Goal: Task Accomplishment & Management: Manage account settings

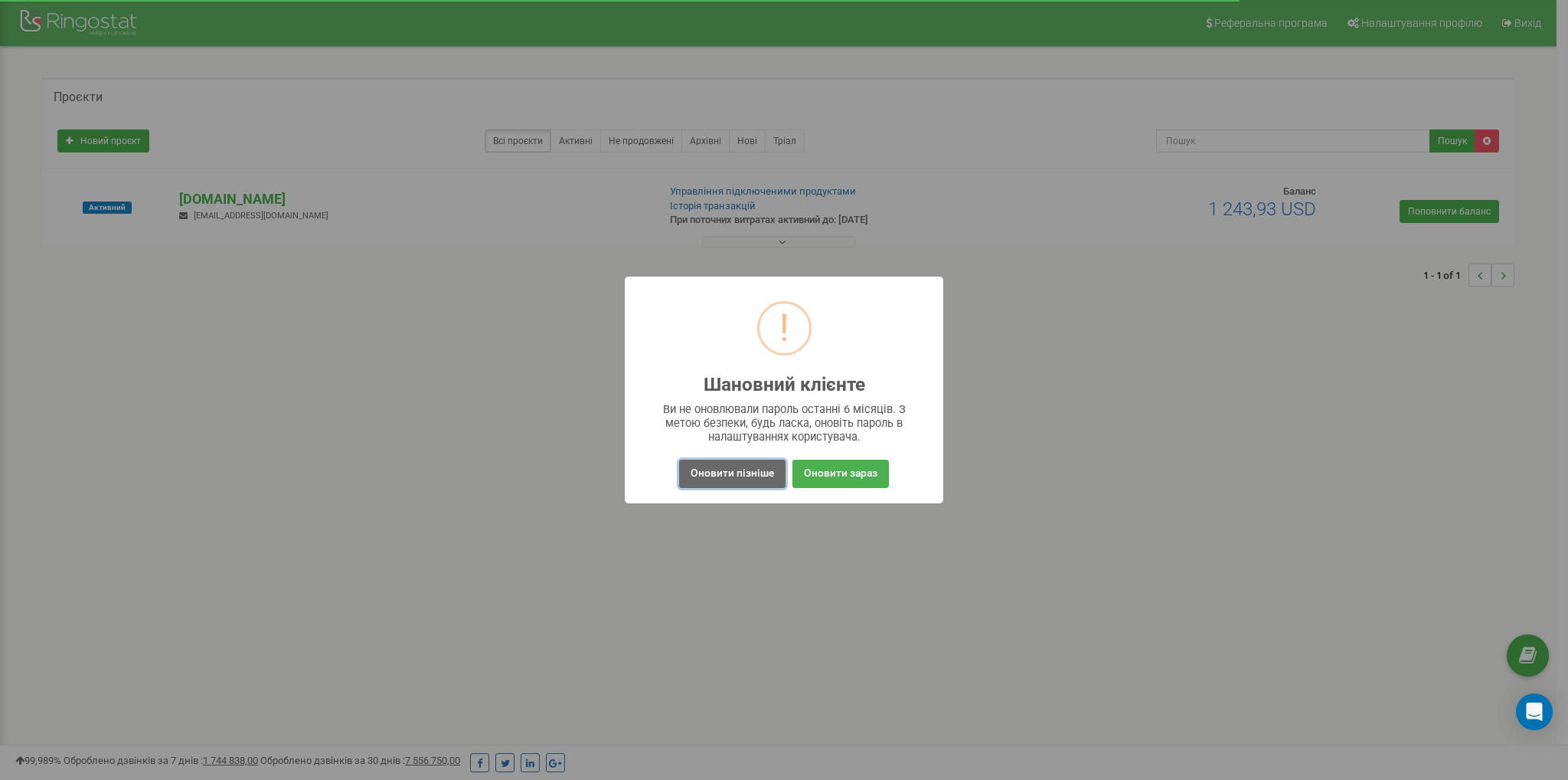
click at [718, 473] on button "Оновити пізніше" at bounding box center [732, 474] width 107 height 29
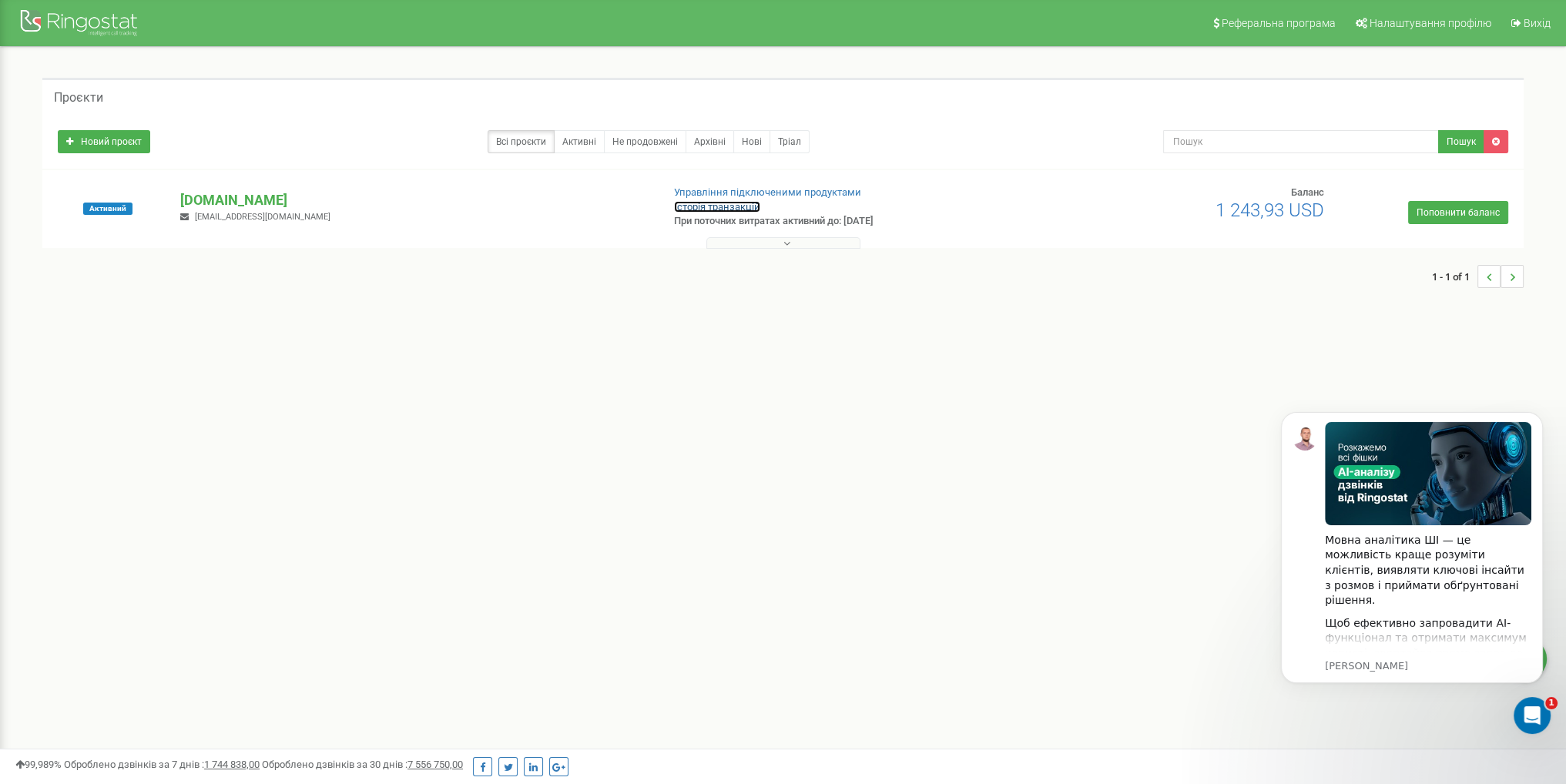
click at [711, 206] on link "Історія транзакцій" at bounding box center [717, 207] width 86 height 12
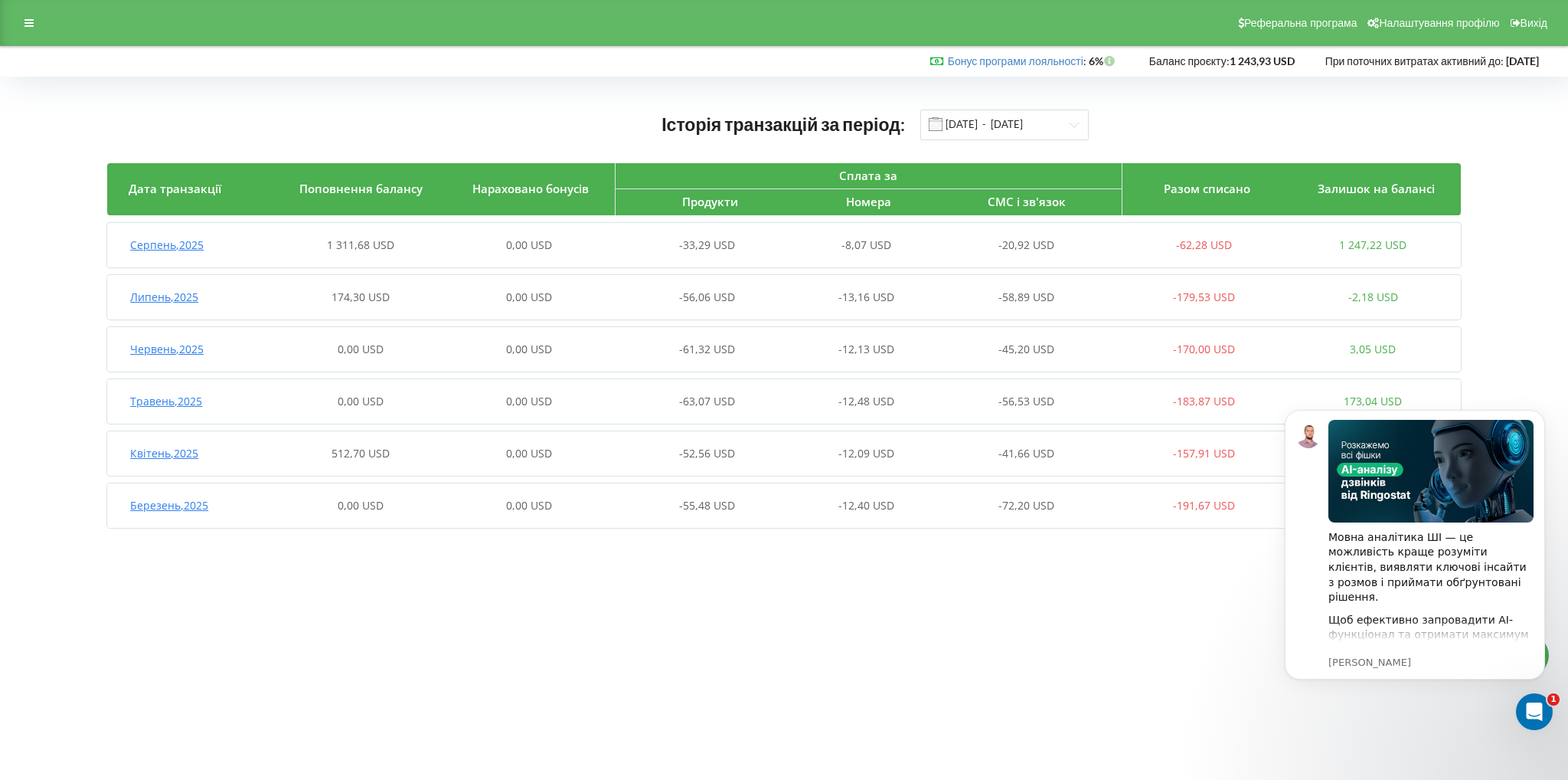
click at [458, 246] on div "0,00 USD" at bounding box center [529, 245] width 169 height 15
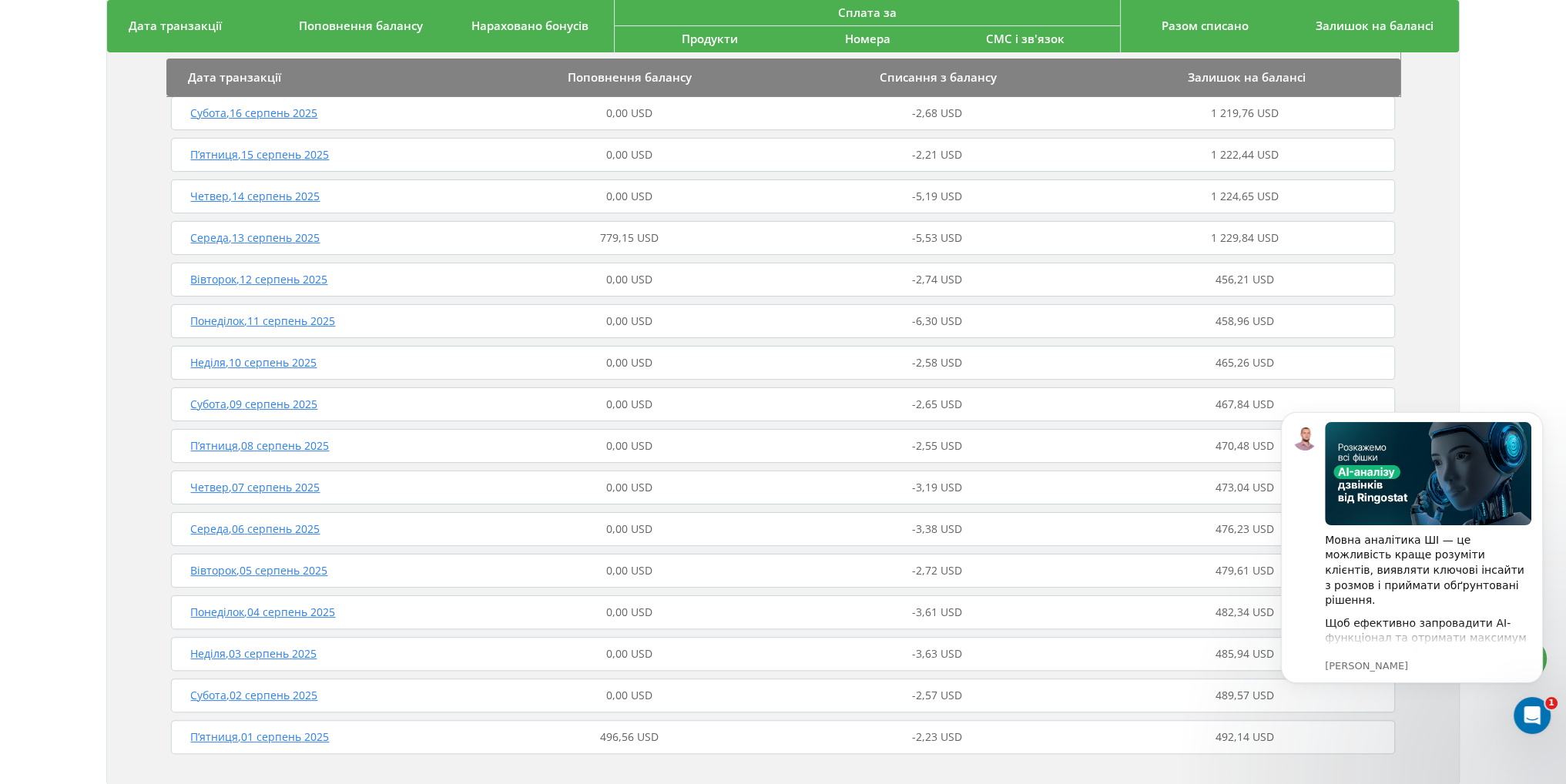
scroll to position [220, 0]
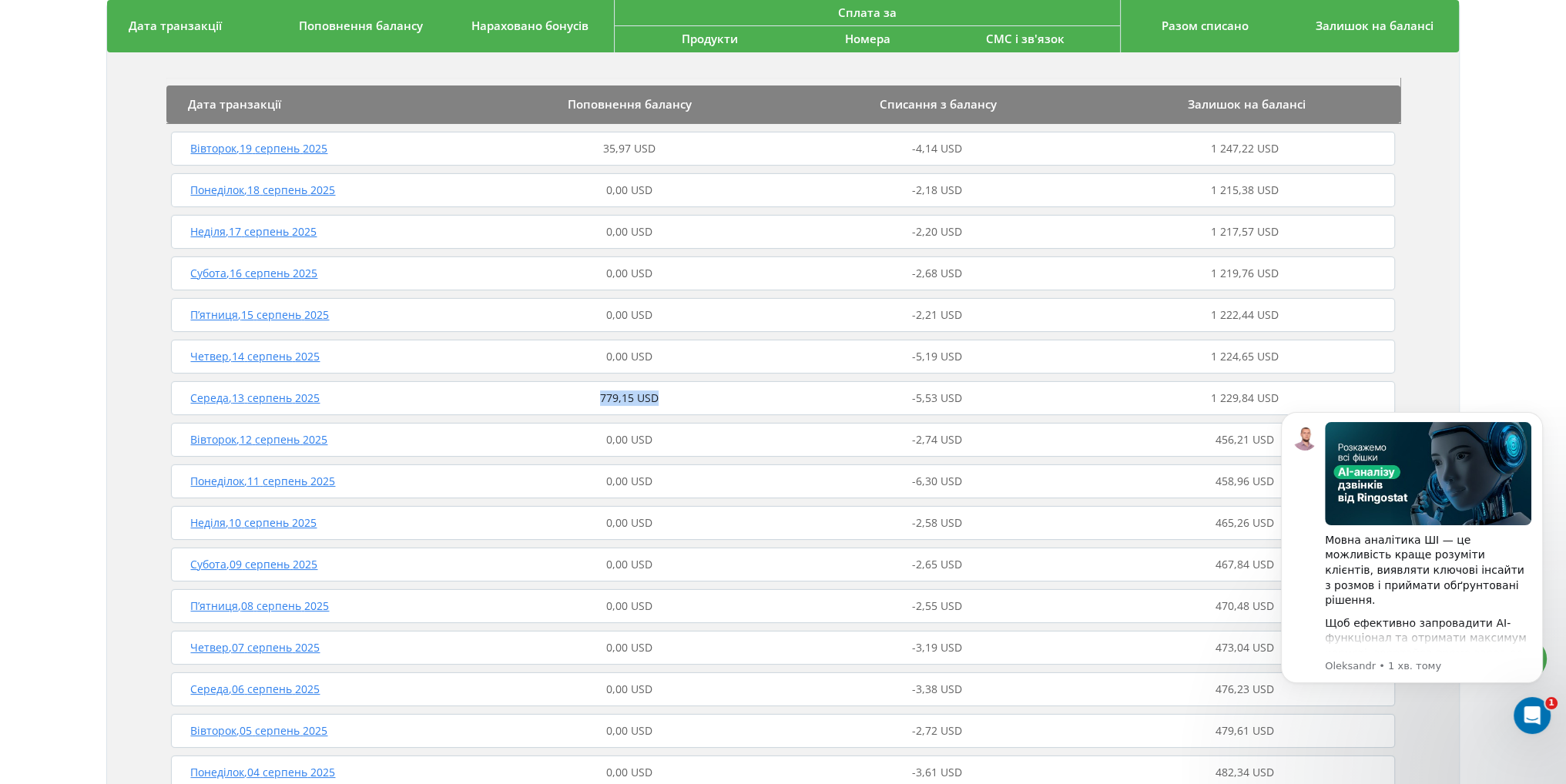
drag, startPoint x: 602, startPoint y: 399, endPoint x: 659, endPoint y: 408, distance: 57.7
click at [659, 408] on div "Середа , 13 серпень 2025 779,15 USD -5,53 USD 1 229,84 USD" at bounding box center [783, 398] width 1231 height 37
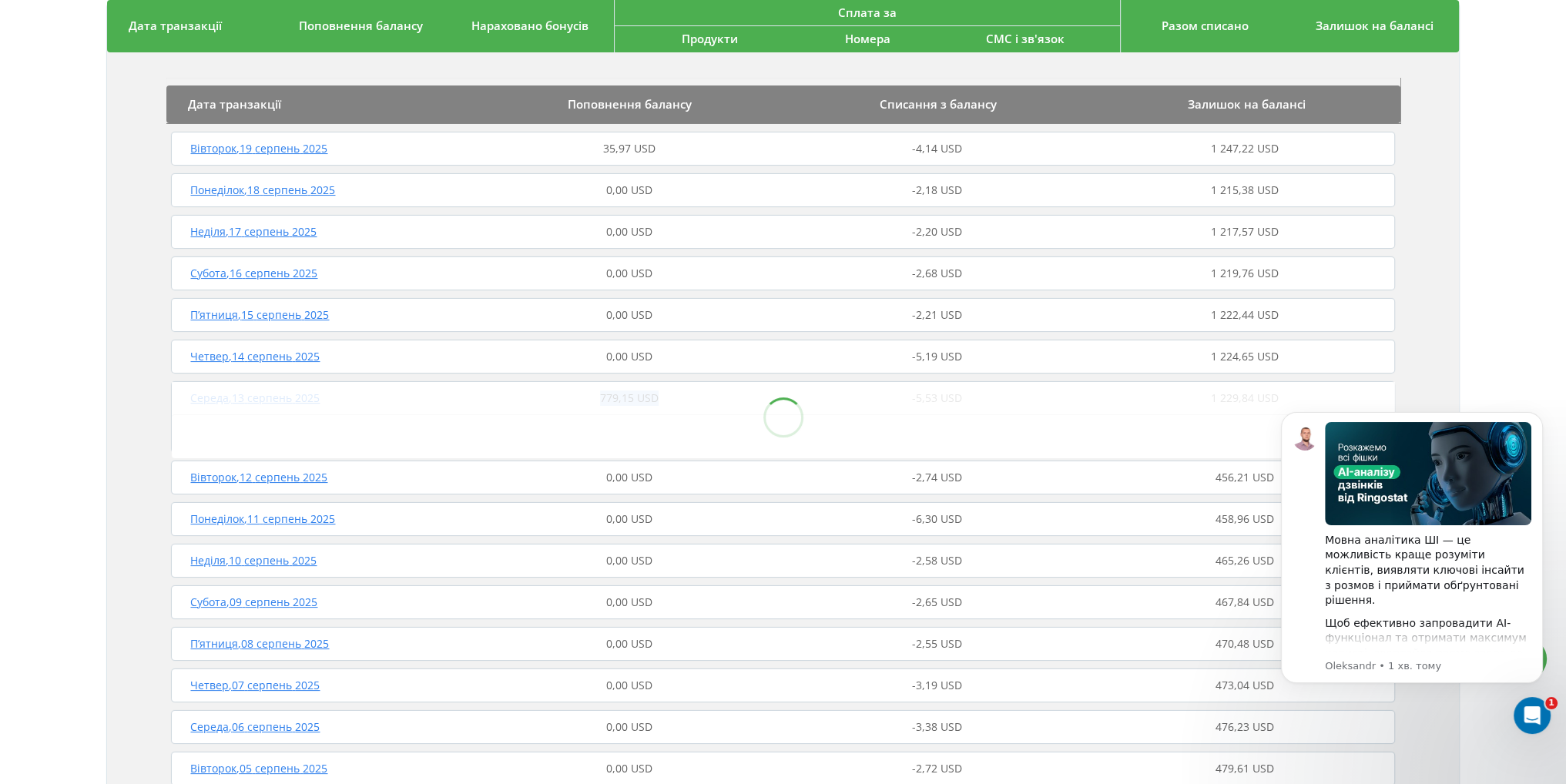
copy span "779,15 USD"
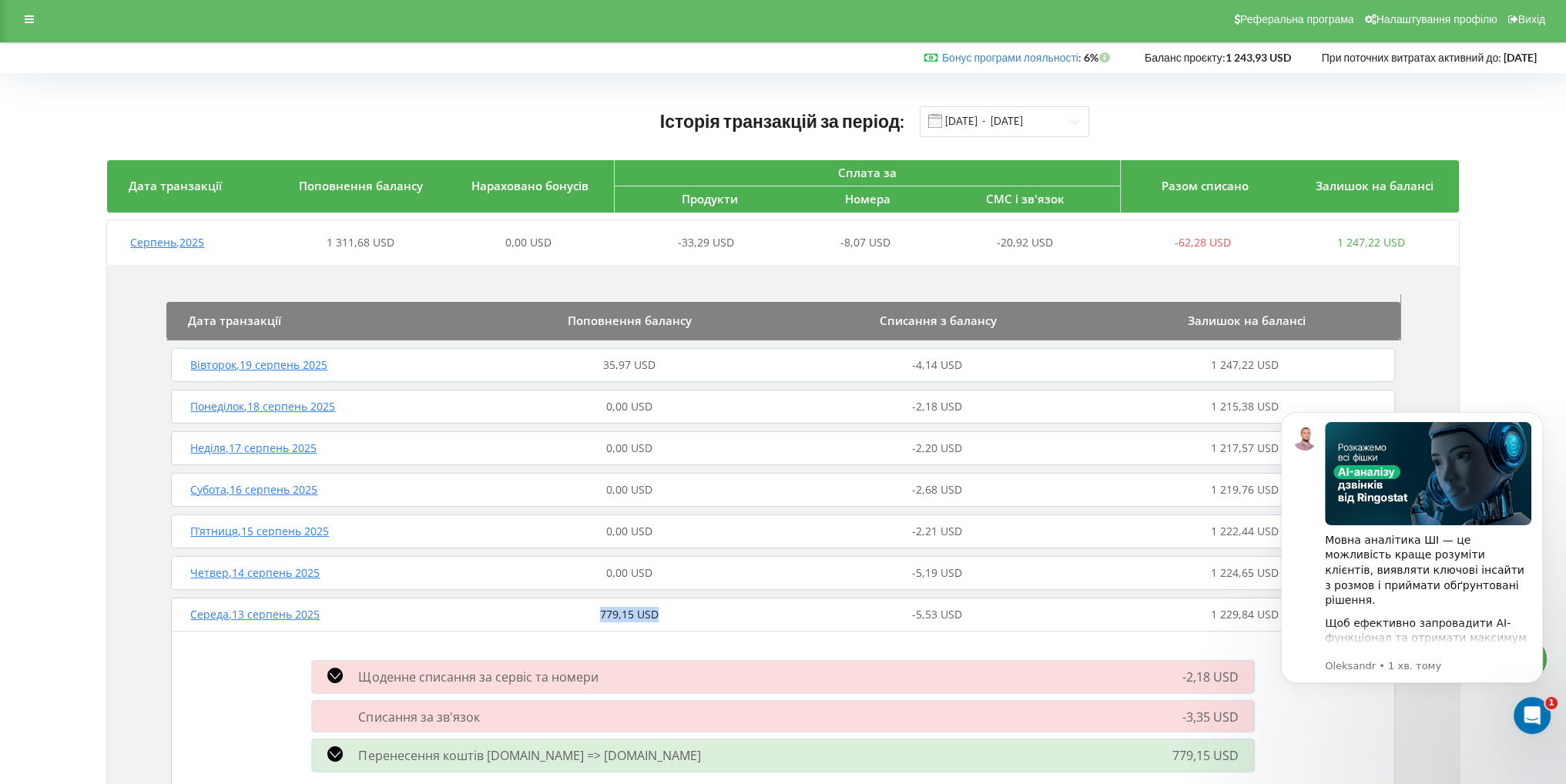
scroll to position [0, 0]
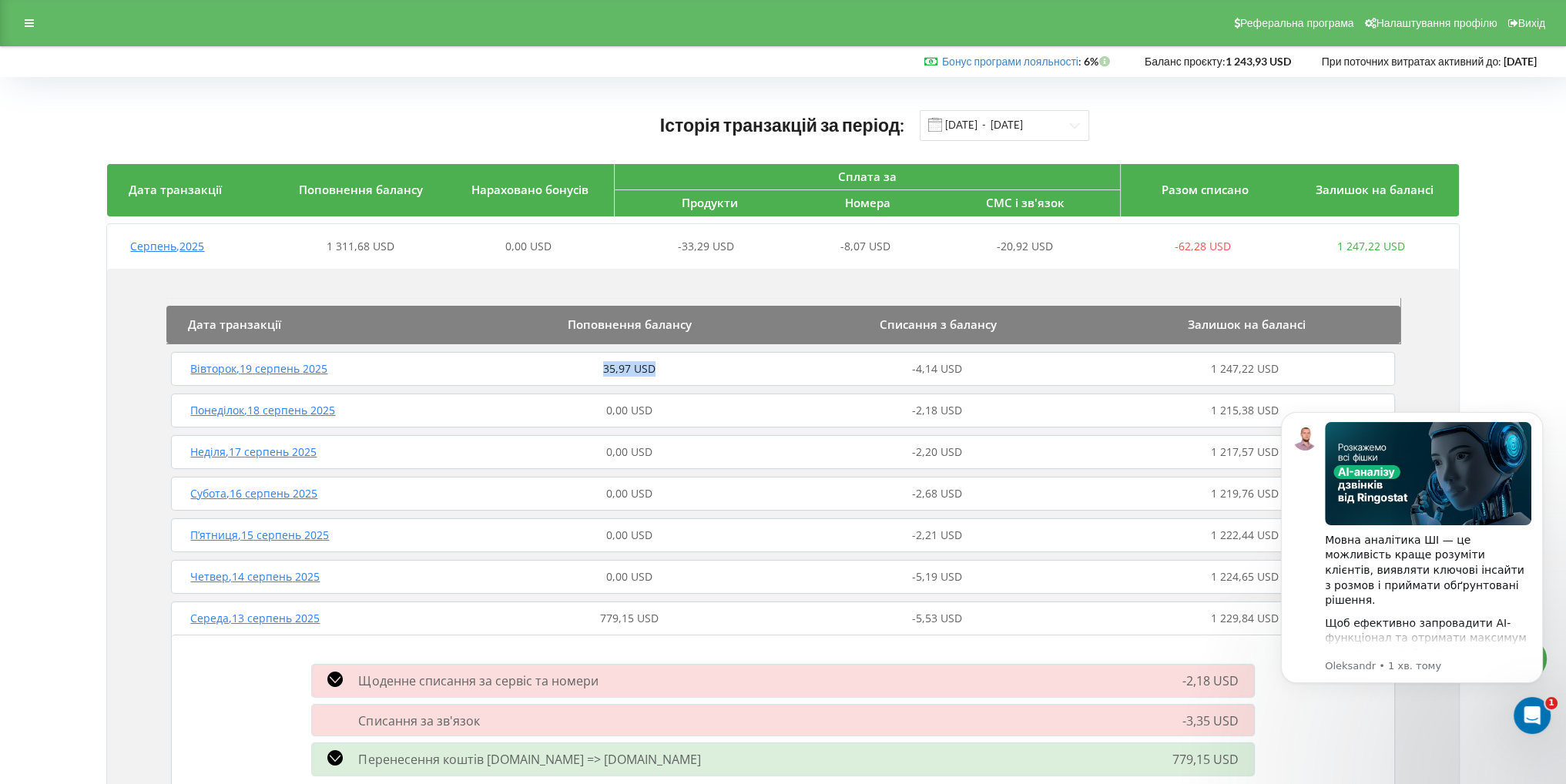
drag, startPoint x: 671, startPoint y: 375, endPoint x: 599, endPoint y: 375, distance: 72.0
click at [599, 375] on div "35,97 USD" at bounding box center [629, 369] width 308 height 15
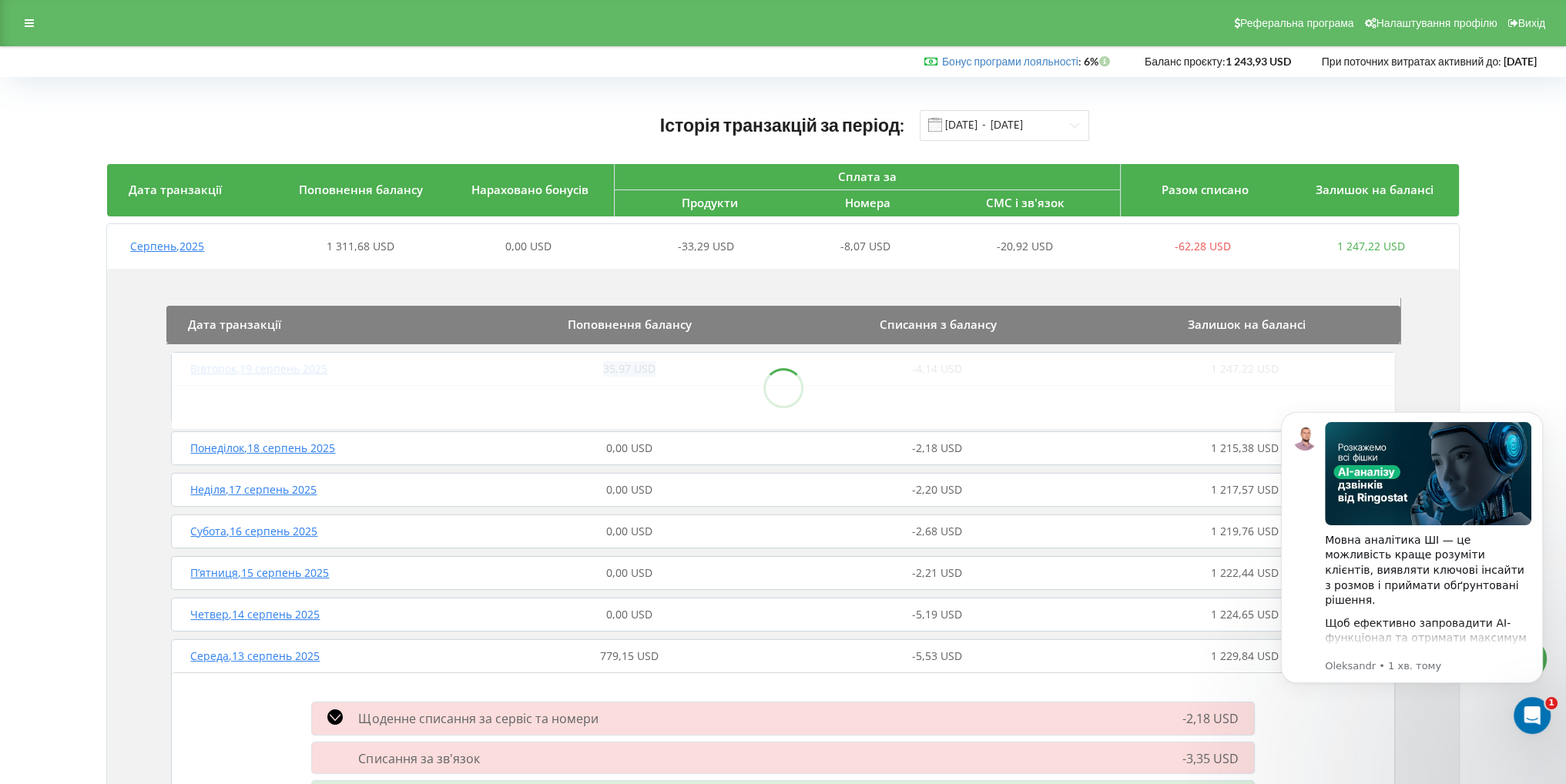
copy span "35,97 USD"
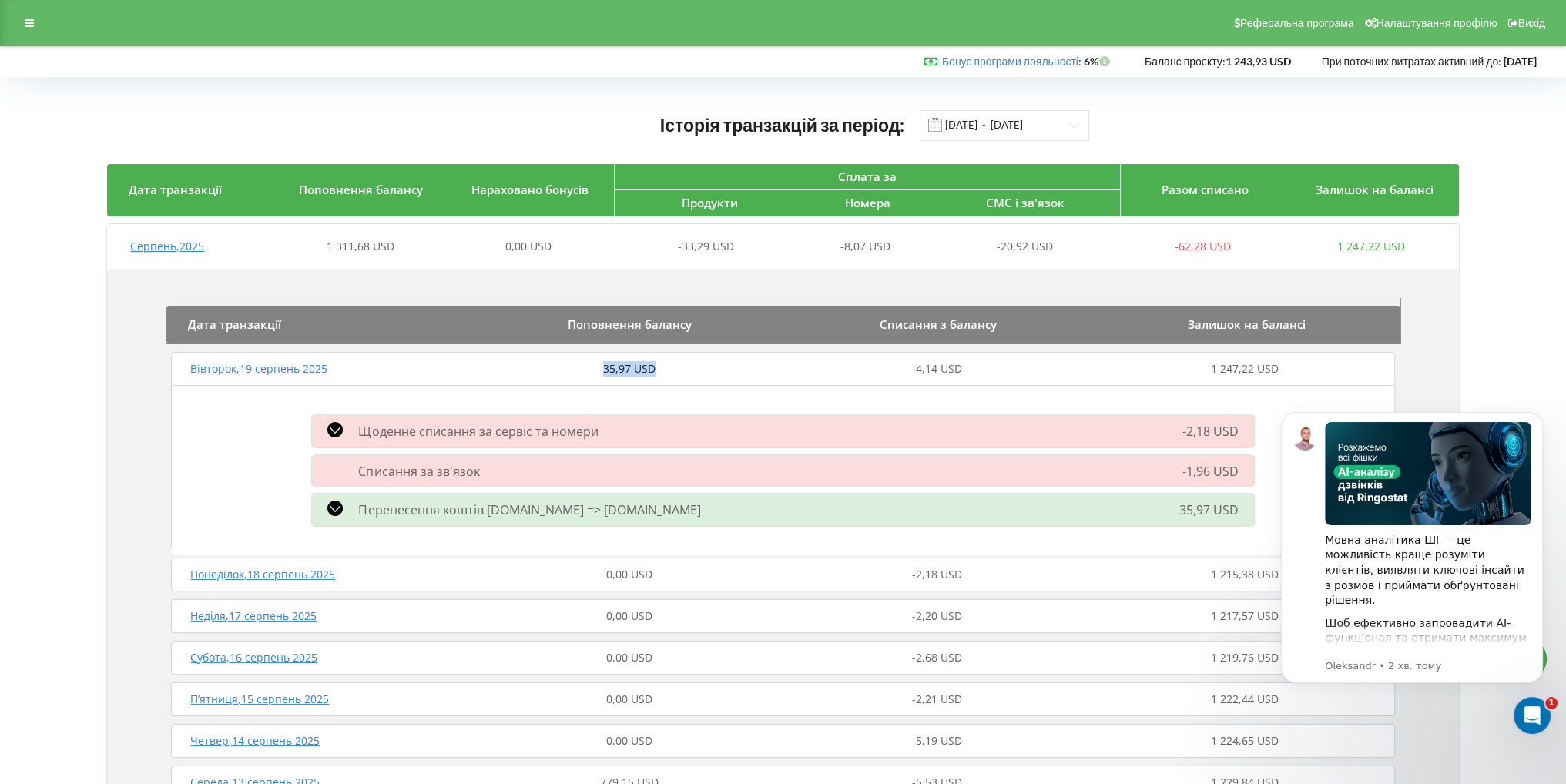
copy span "35,97 USD"
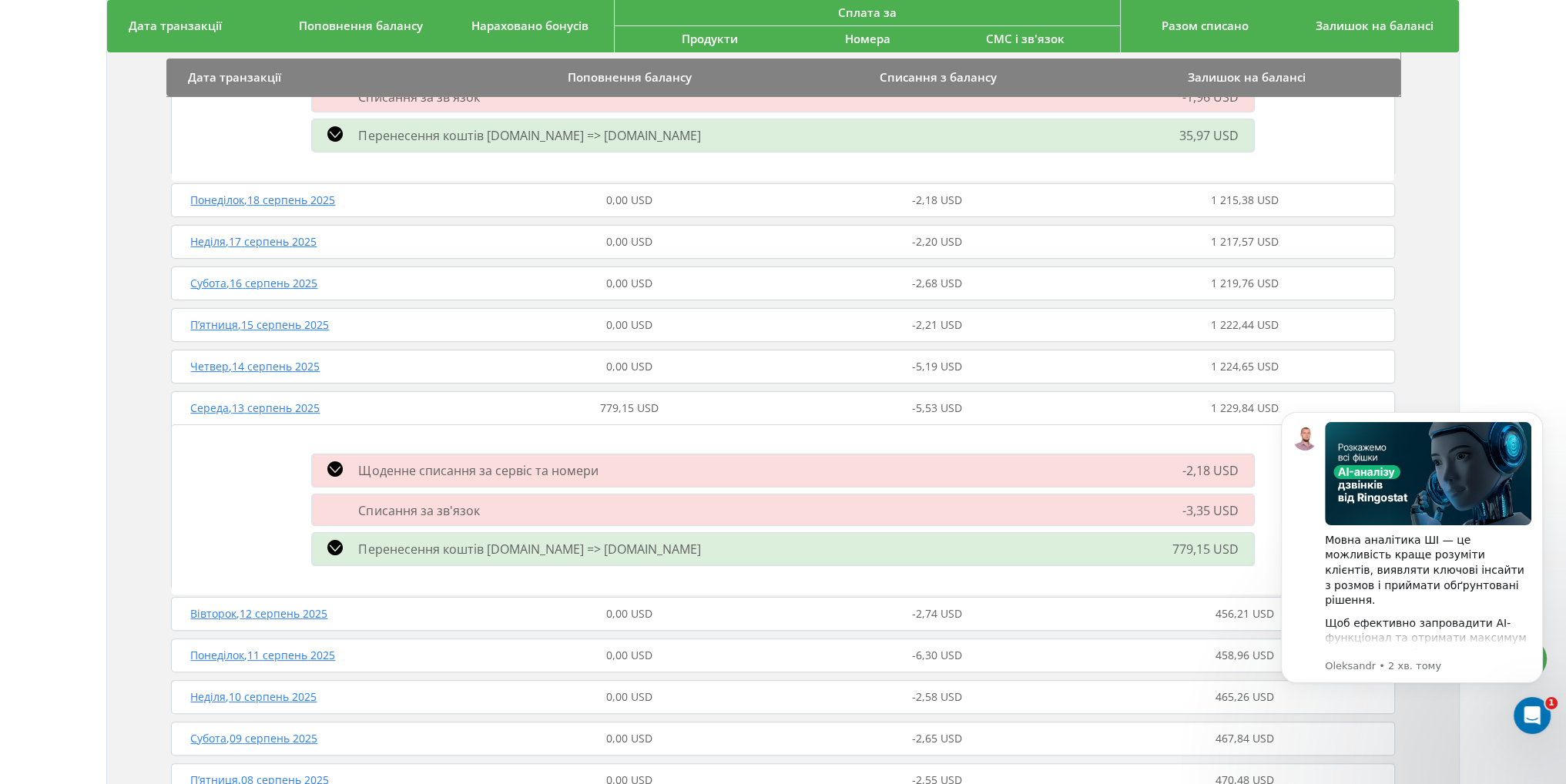
scroll to position [385, 0]
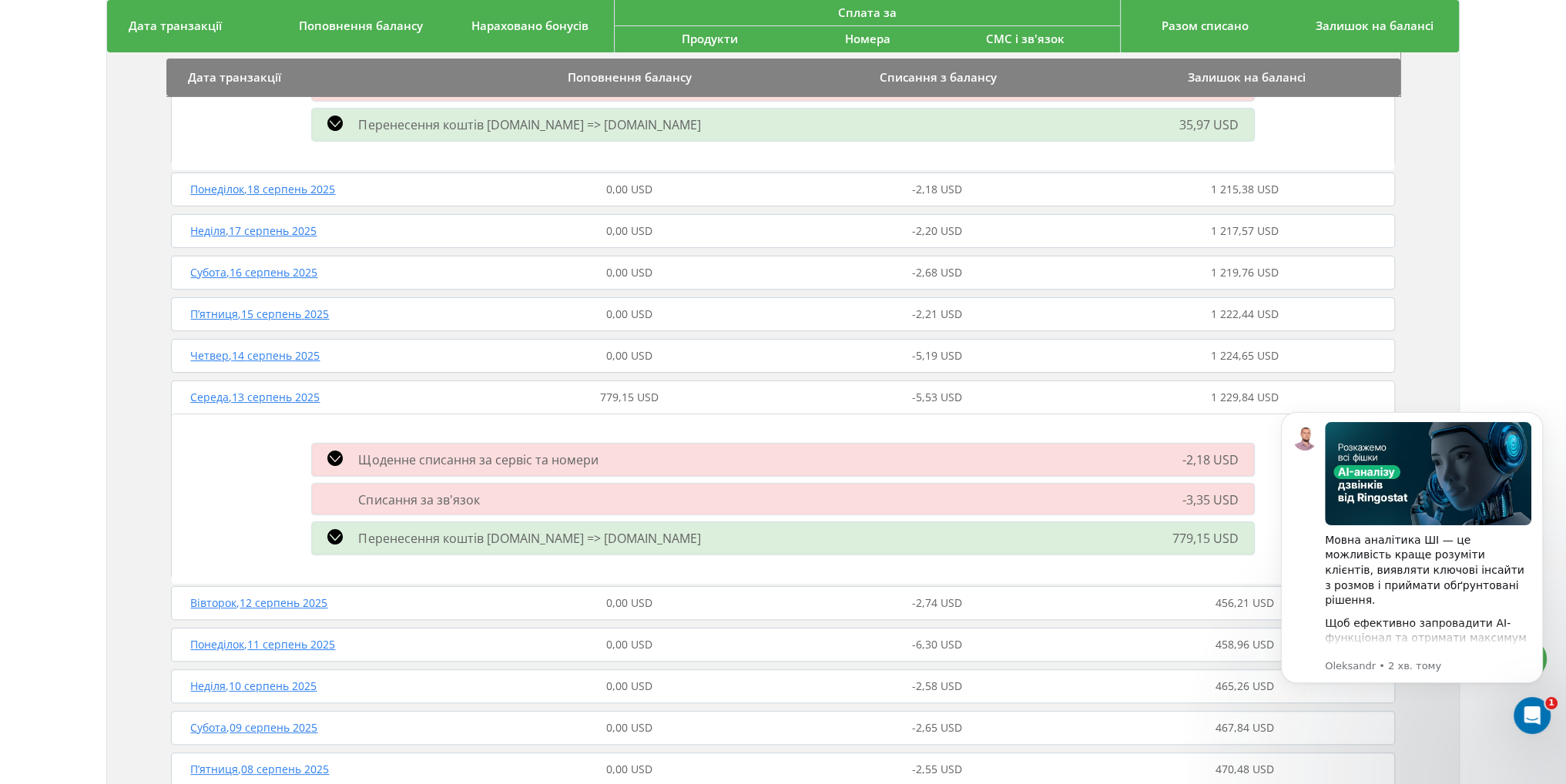
click at [648, 403] on div "Середа , 13 серпень 2025 779,15 USD -5,53 USD 1 229,84 USD" at bounding box center [783, 397] width 1231 height 37
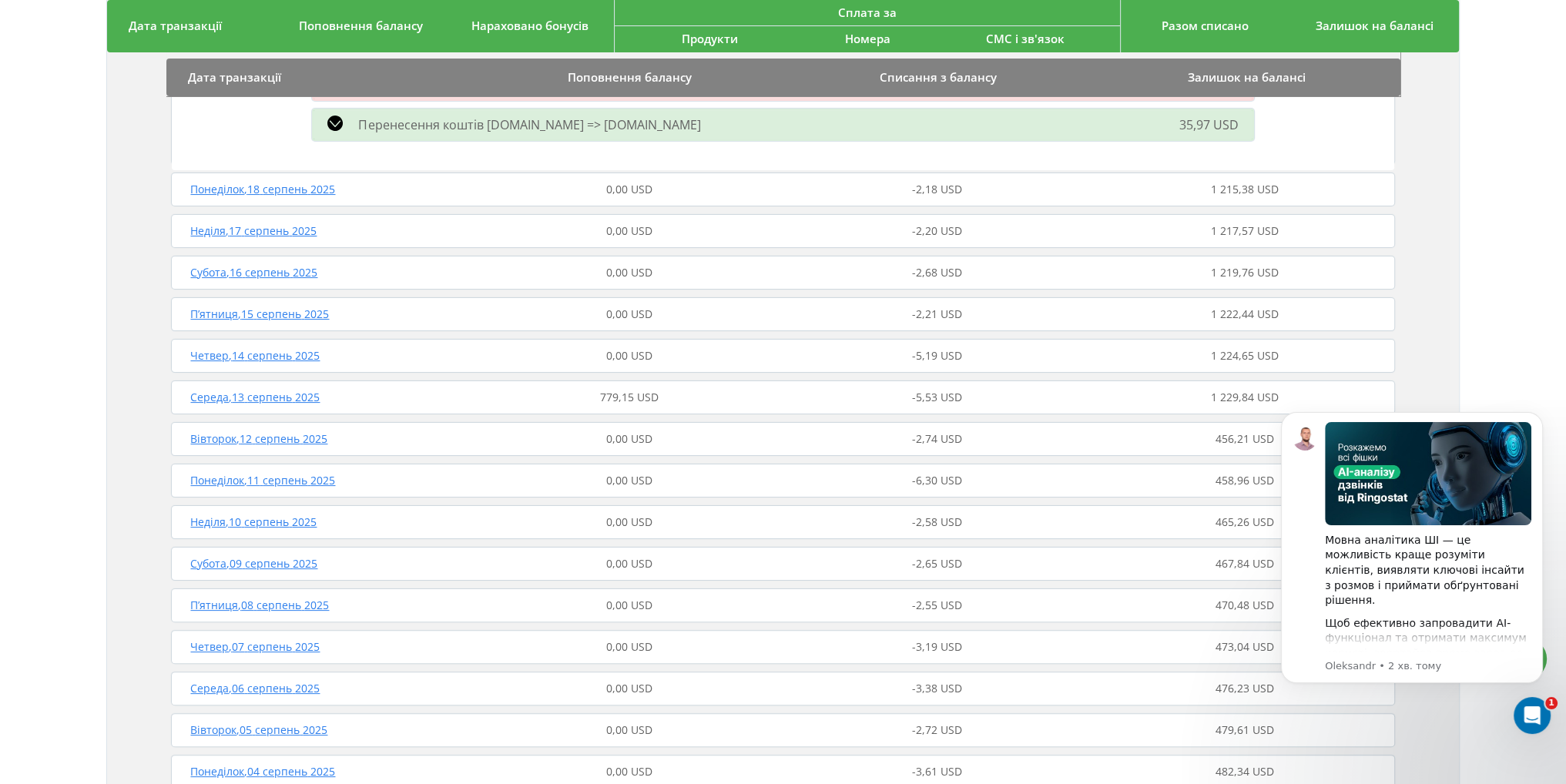
click at [653, 398] on span "779,15 USD" at bounding box center [629, 397] width 58 height 14
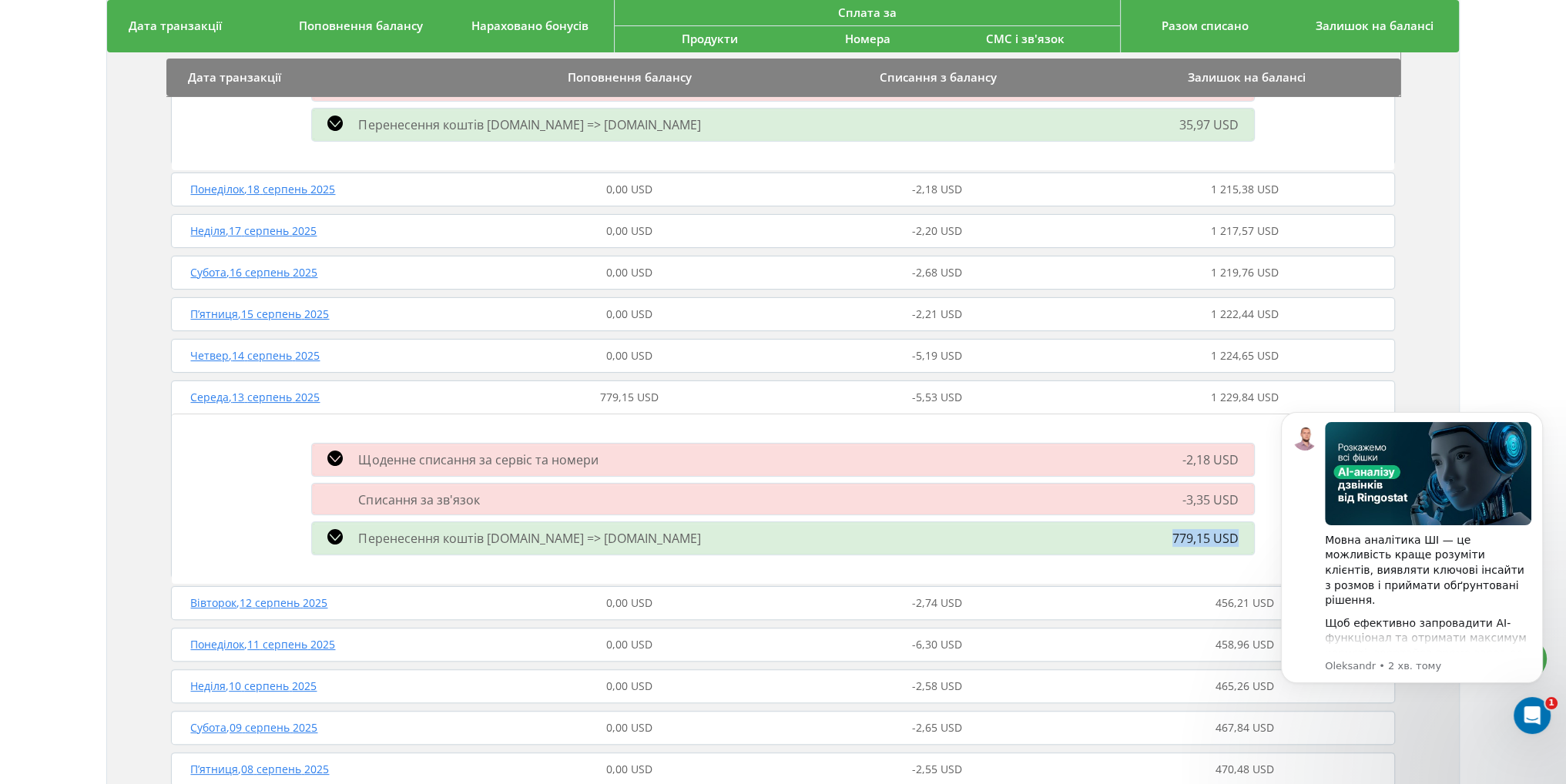
drag, startPoint x: 1189, startPoint y: 543, endPoint x: 1239, endPoint y: 545, distance: 50.0
click at [1239, 545] on div "Перенесення коштів challenge.store => komarovskiy.info 779,15 USD" at bounding box center [783, 538] width 960 height 40
copy span "779,15 USD"
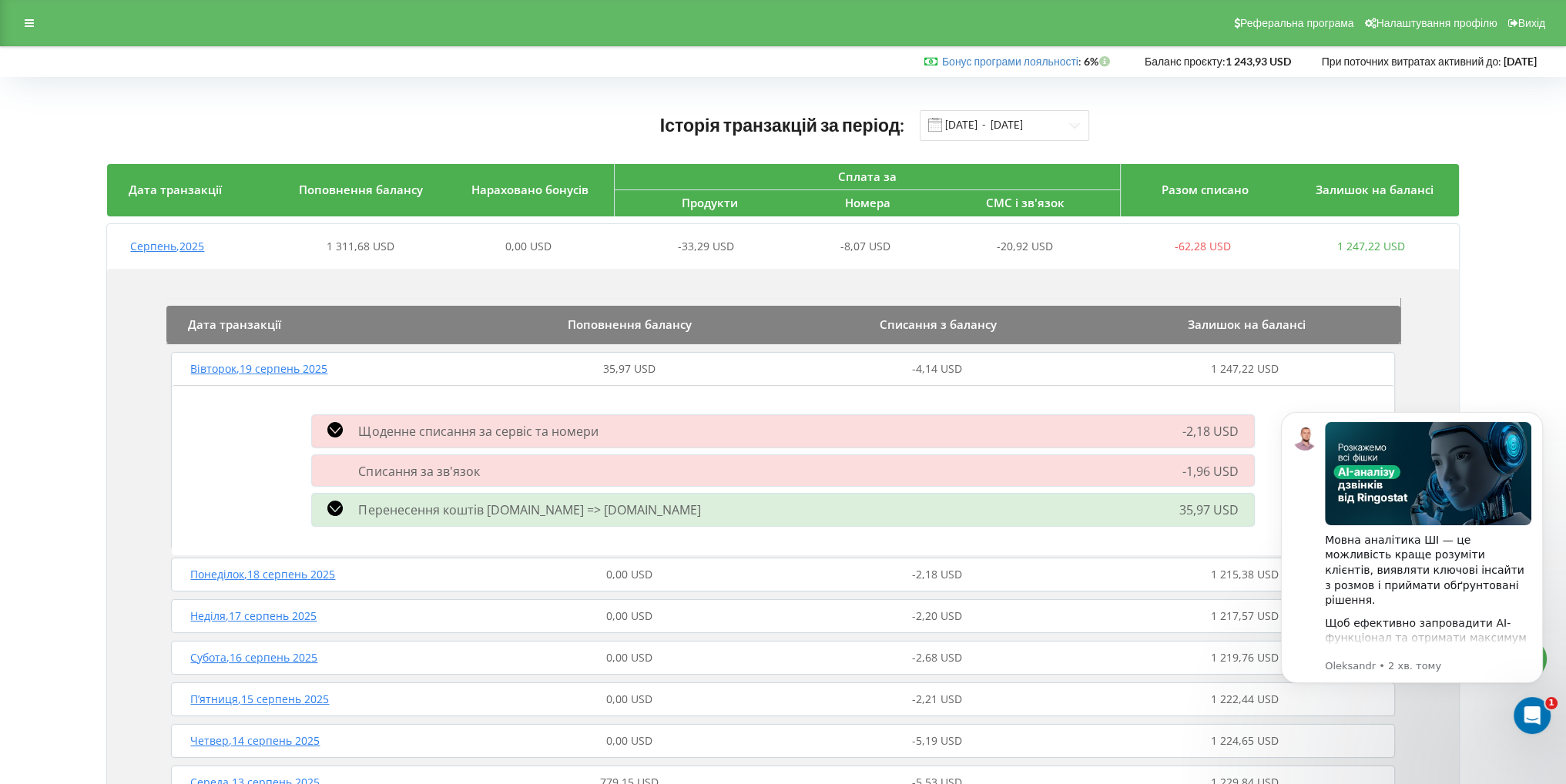
scroll to position [0, 0]
click at [40, 14] on div at bounding box center [29, 24] width 28 height 22
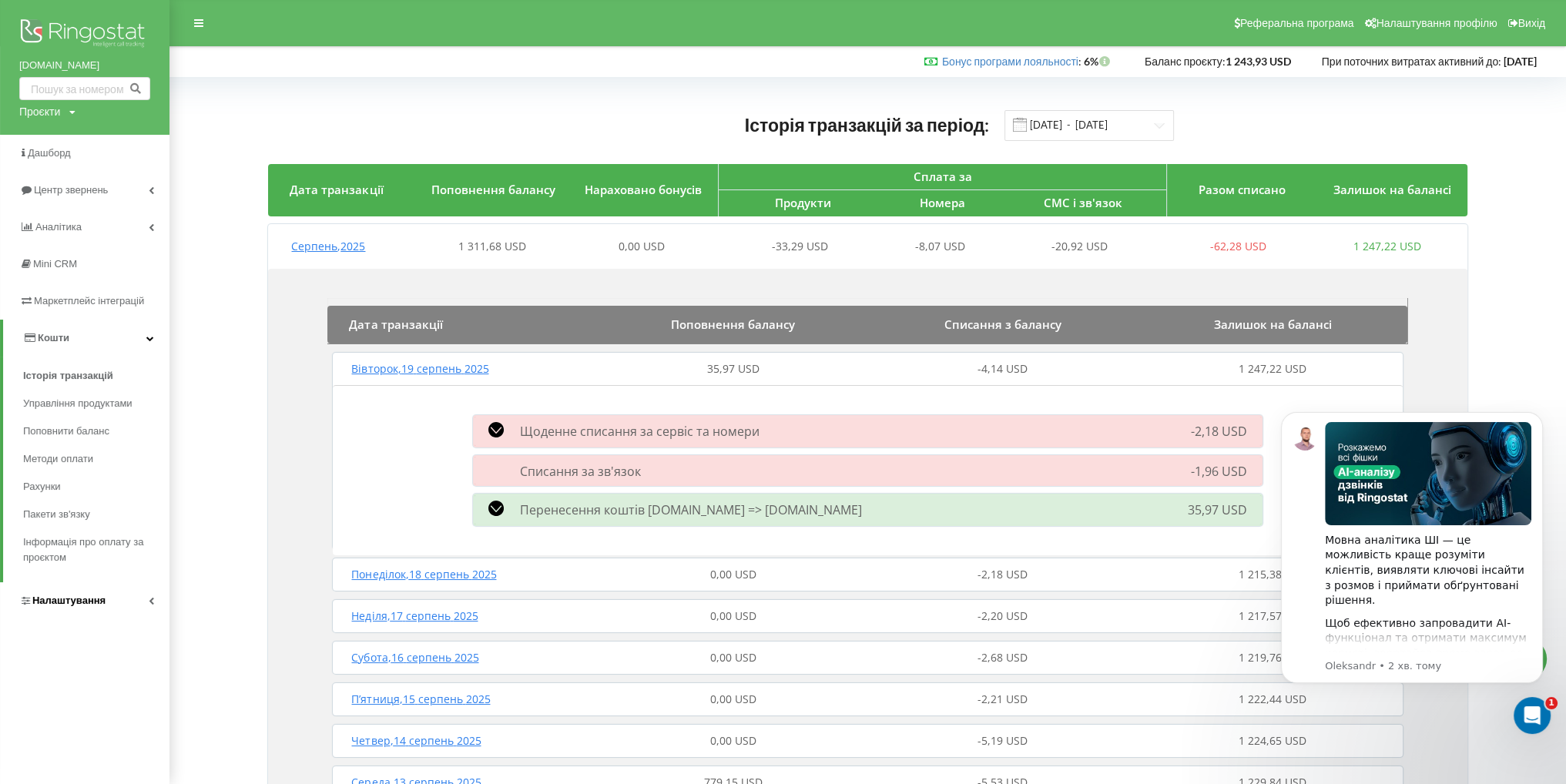
click at [114, 602] on link "Налаштування" at bounding box center [84, 601] width 170 height 37
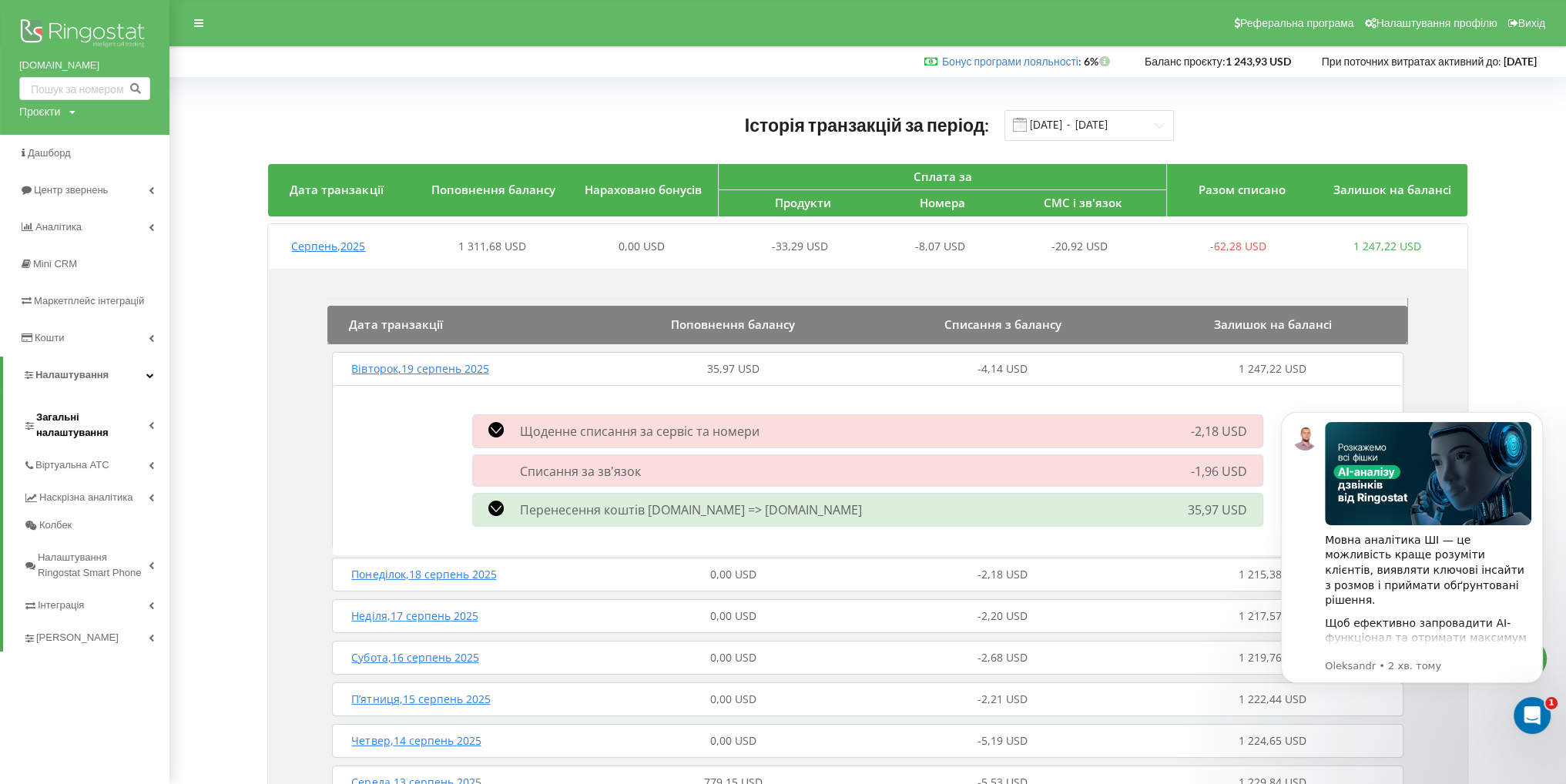
click at [95, 423] on span "Загальні налаштування" at bounding box center [92, 424] width 112 height 30
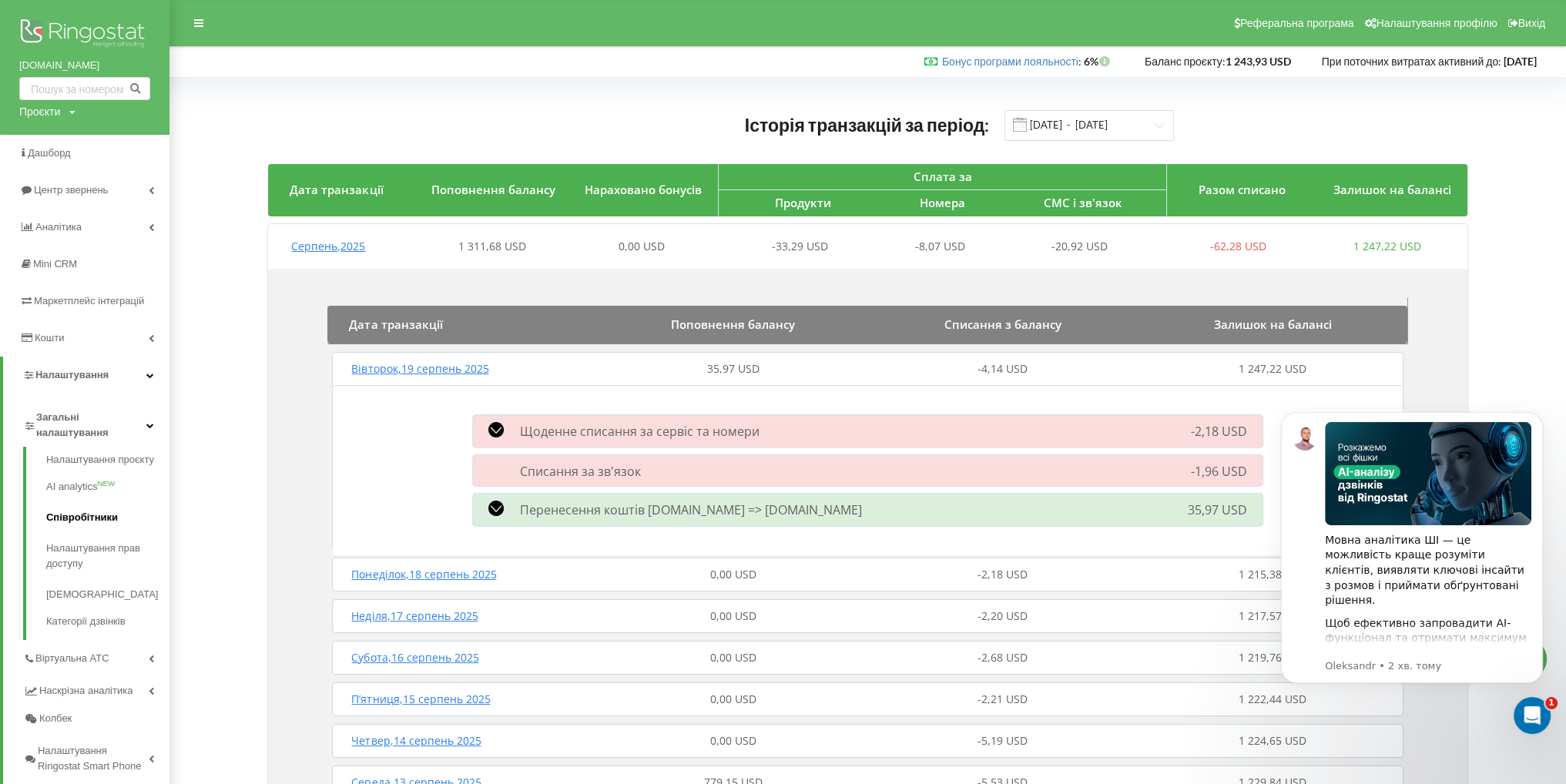
click at [95, 527] on link "Співробітники" at bounding box center [108, 517] width 123 height 30
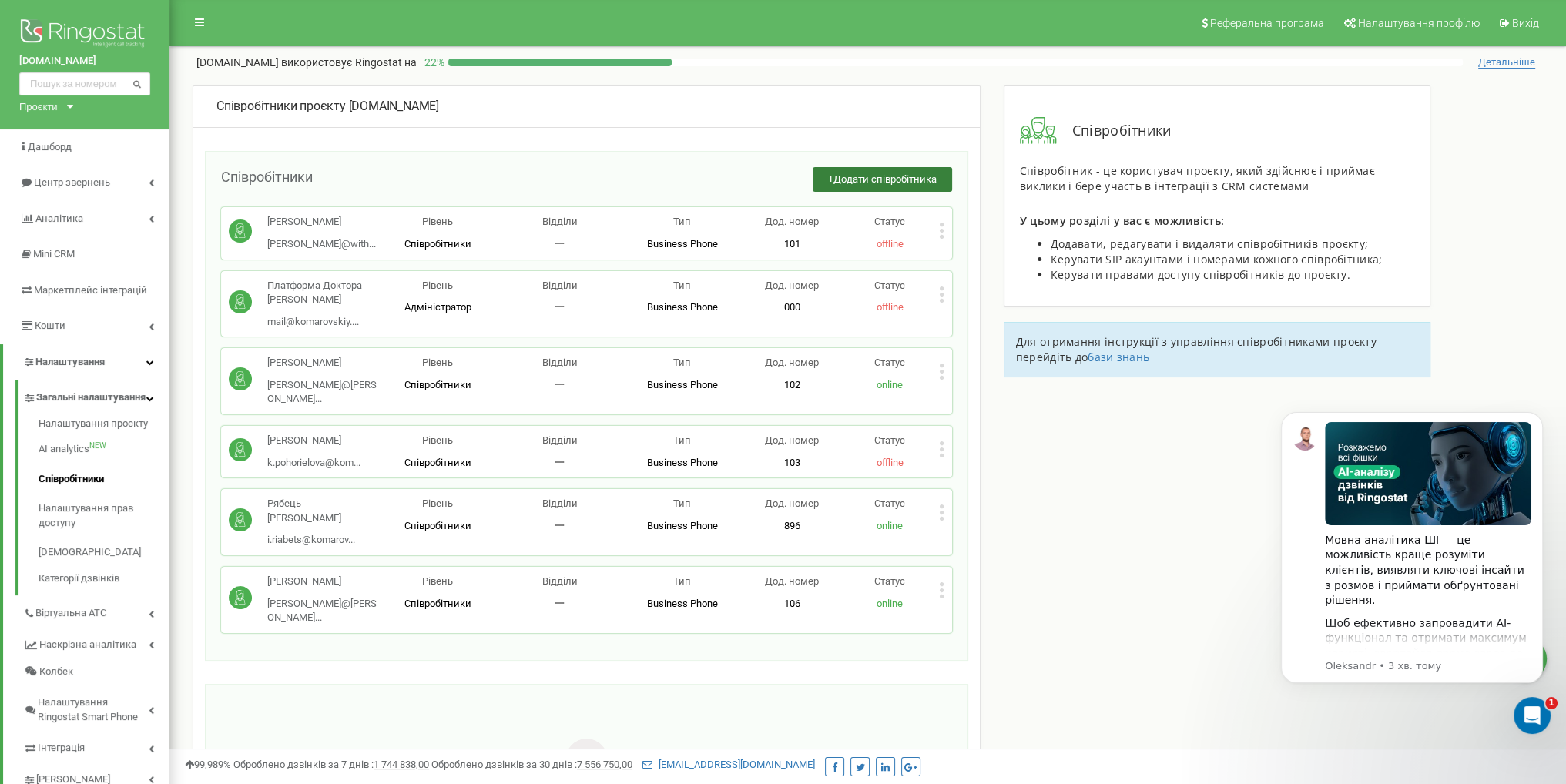
click at [885, 176] on span "Додати співробітника" at bounding box center [885, 179] width 103 height 12
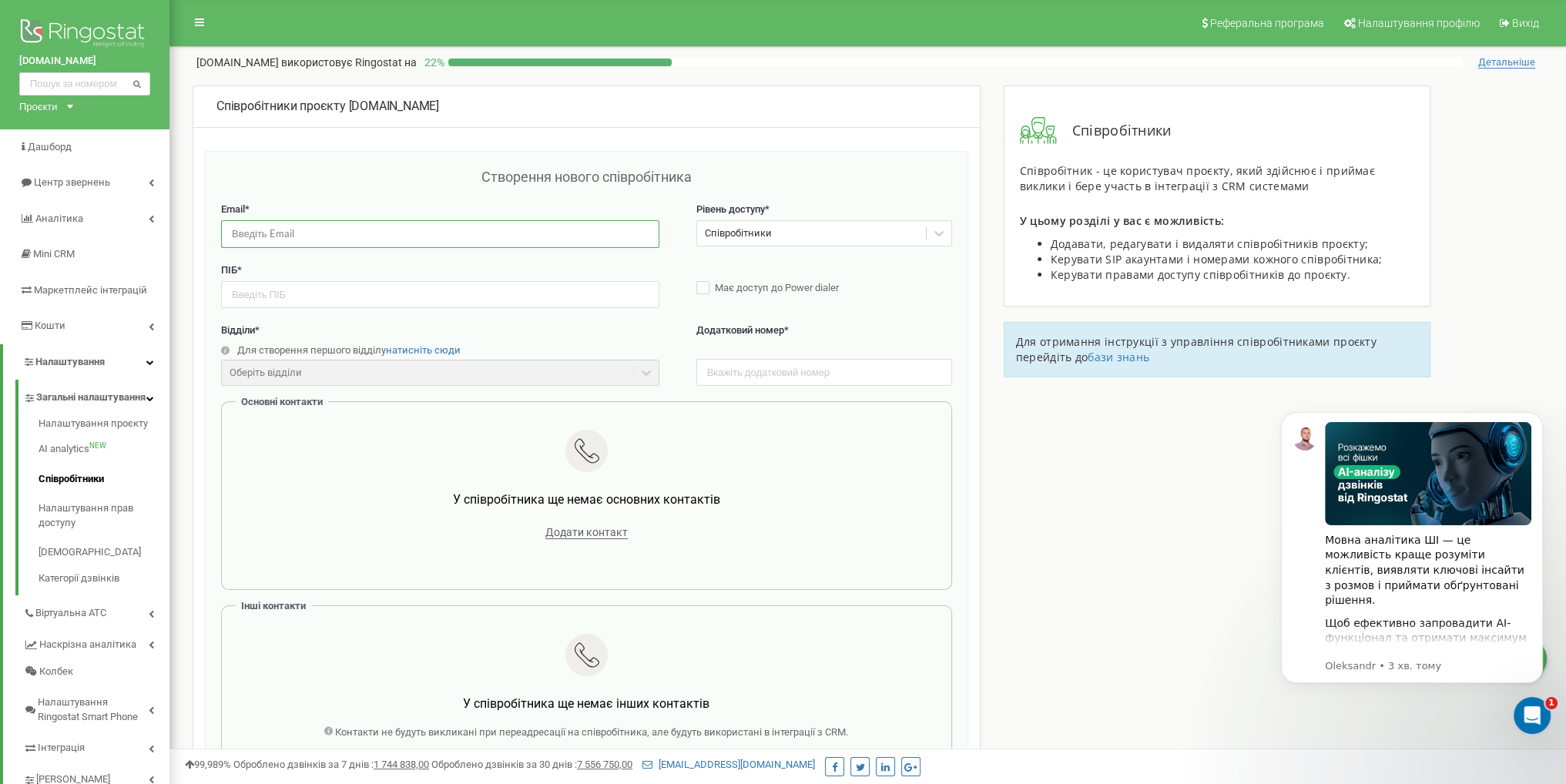
click at [404, 220] on input "email" at bounding box center [440, 234] width 438 height 27
type input "[EMAIL_ADDRESS][DOMAIN_NAME]"
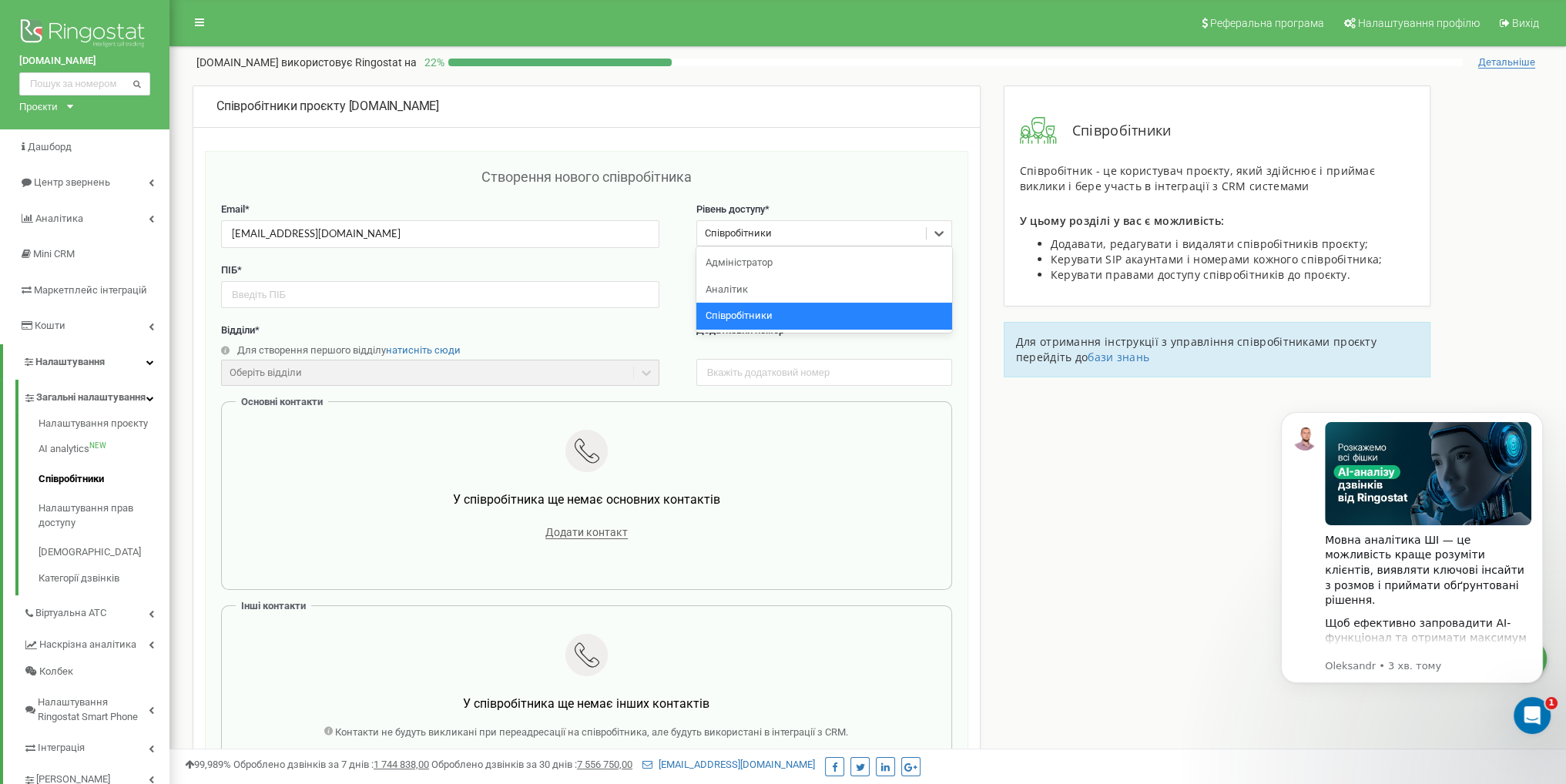
click at [785, 235] on div "Співробітники" at bounding box center [811, 234] width 229 height 24
click at [756, 285] on div "Аналітик" at bounding box center [824, 289] width 256 height 27
click at [533, 304] on input "text" at bounding box center [440, 295] width 438 height 27
type input "М"
type input "Акаунт"
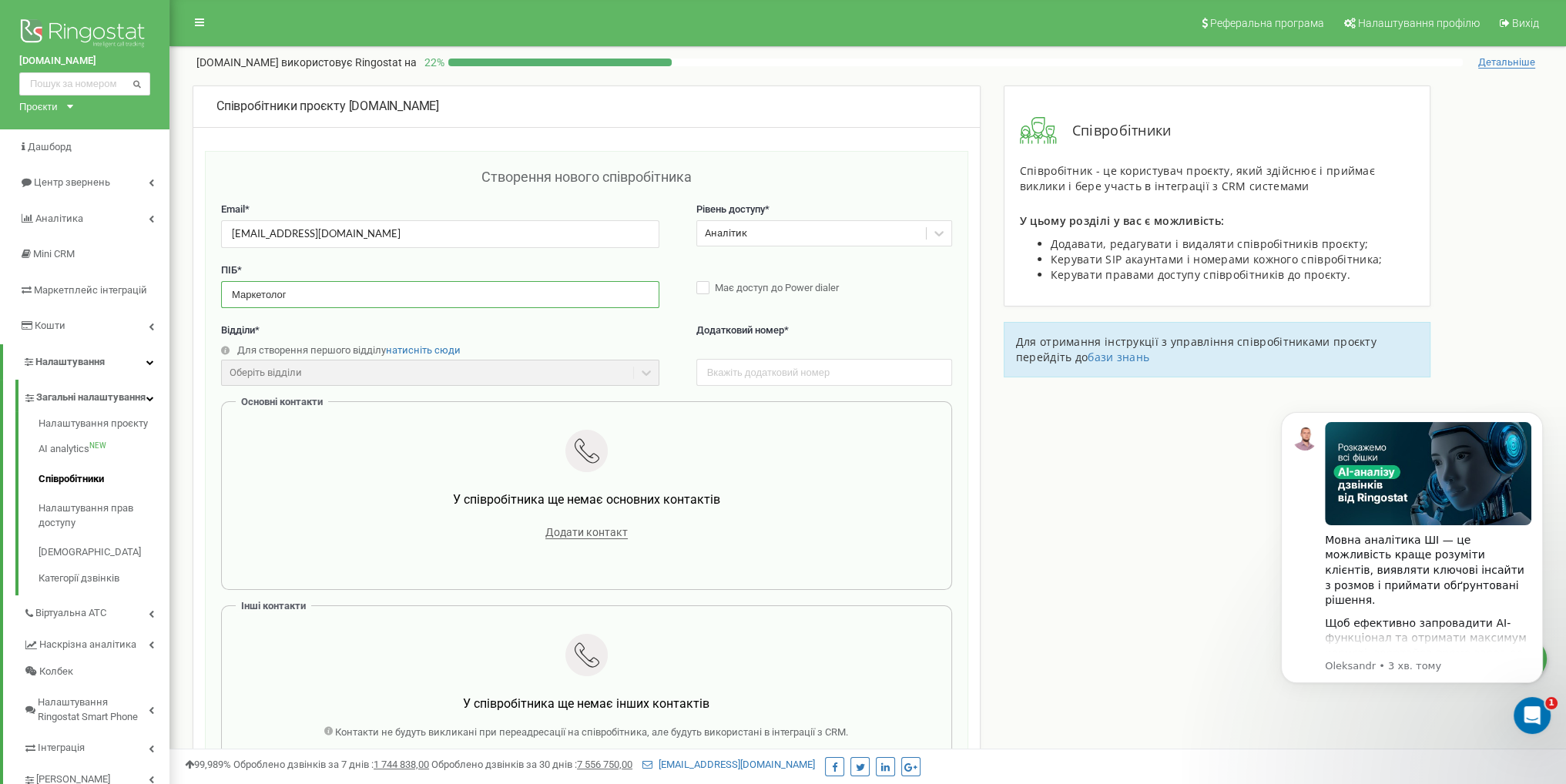
type input "Маркетолог"
click at [512, 364] on div "Оберіть відділи" at bounding box center [440, 372] width 438 height 26
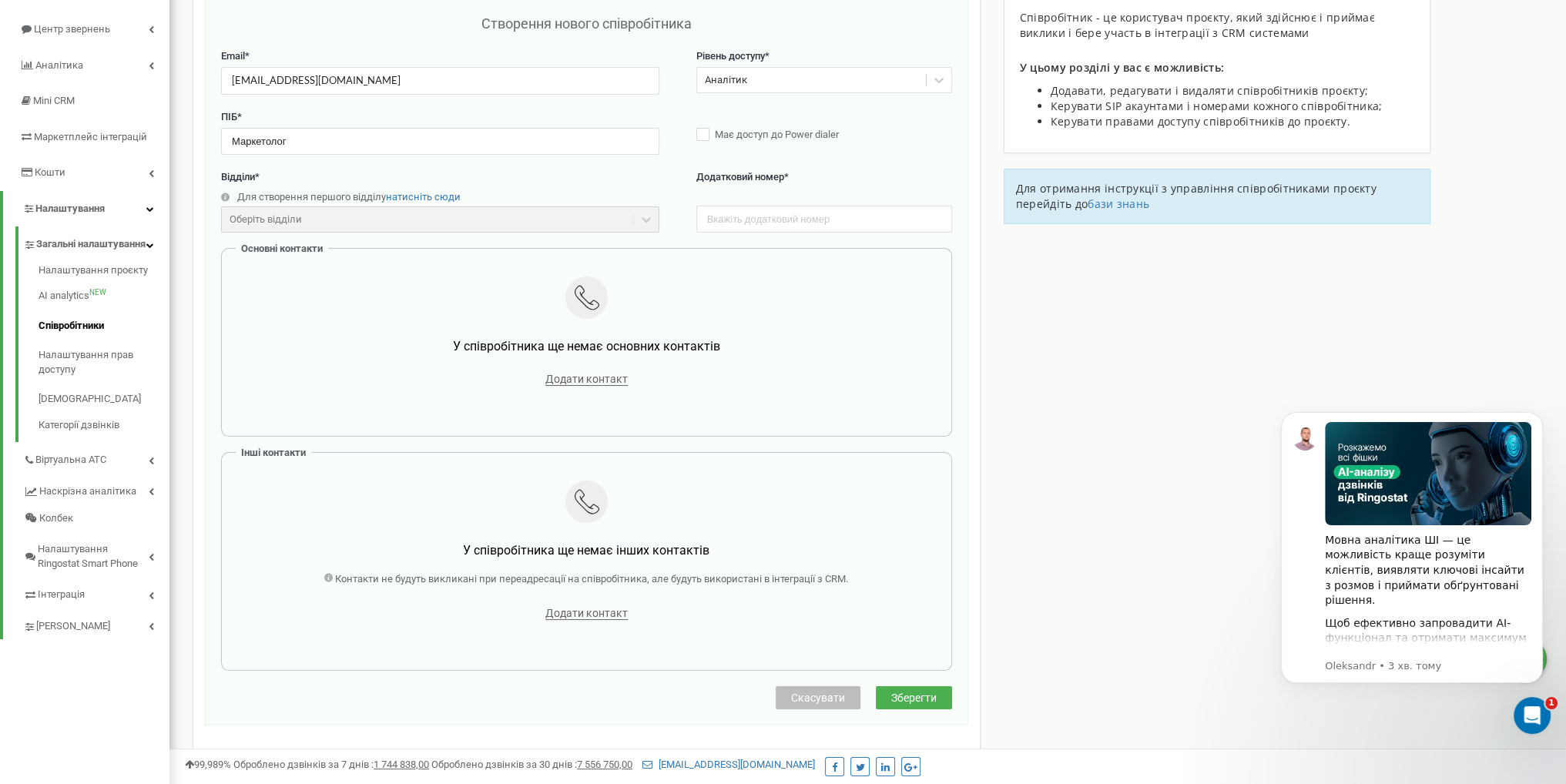
scroll to position [154, 0]
click at [783, 215] on input "text" at bounding box center [824, 219] width 256 height 27
click at [1005, 307] on div "Співробітники проєкту [DOMAIN_NAME] Створення нового співробітника Email * [EMA…" at bounding box center [867, 512] width 1374 height 1162
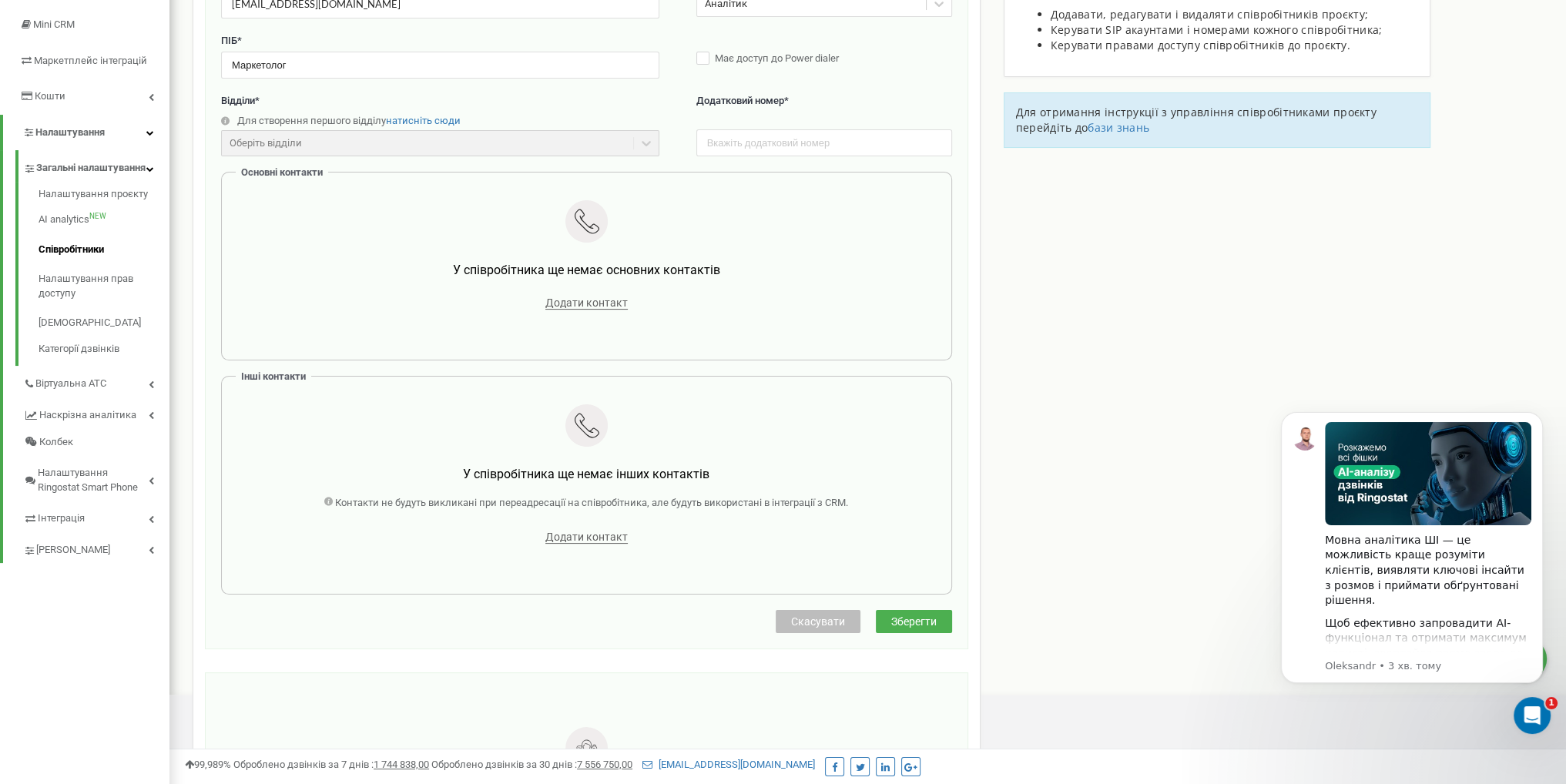
scroll to position [461, 0]
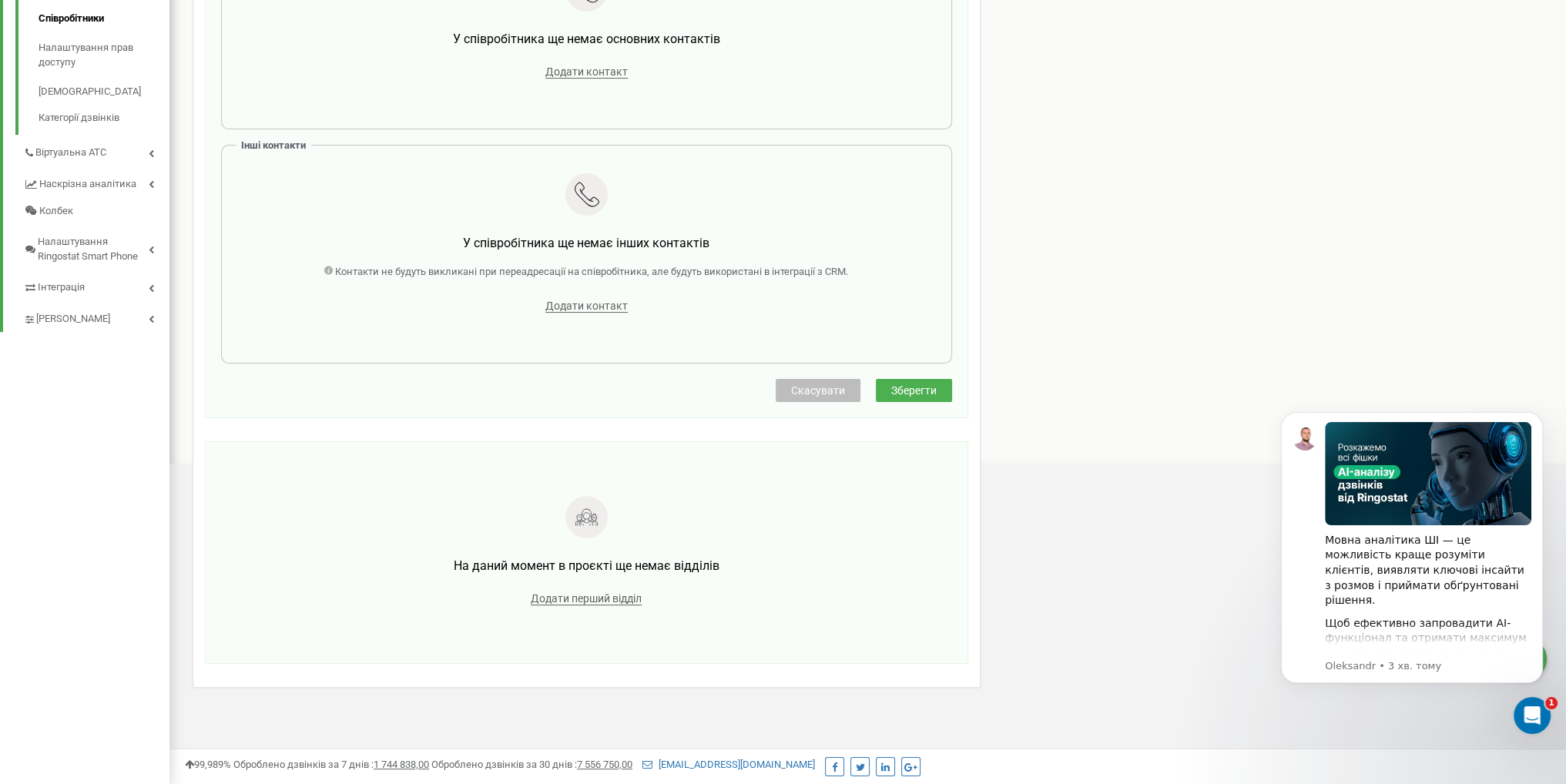
click at [924, 386] on span "Зберегти" at bounding box center [913, 390] width 46 height 13
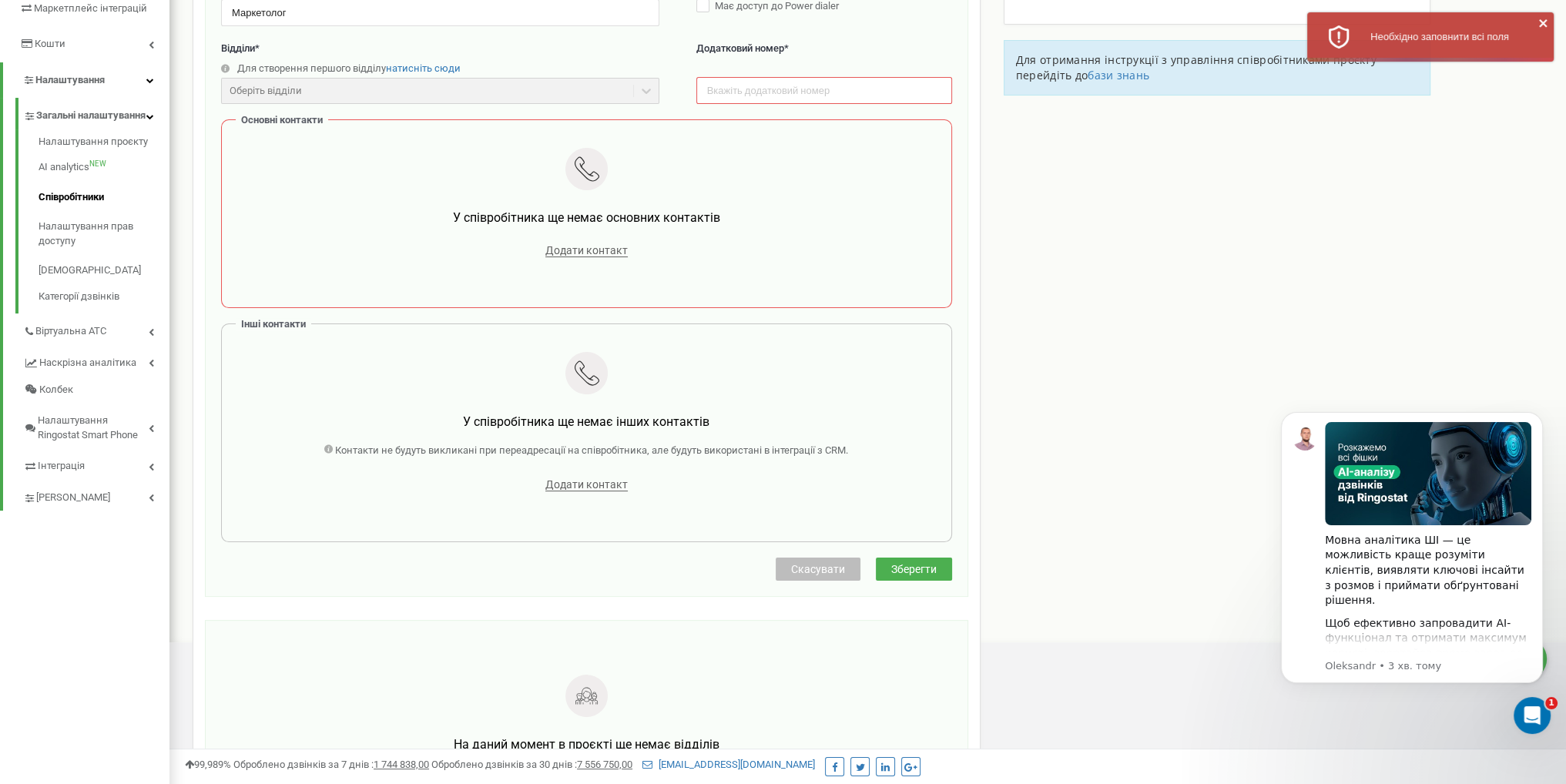
scroll to position [230, 0]
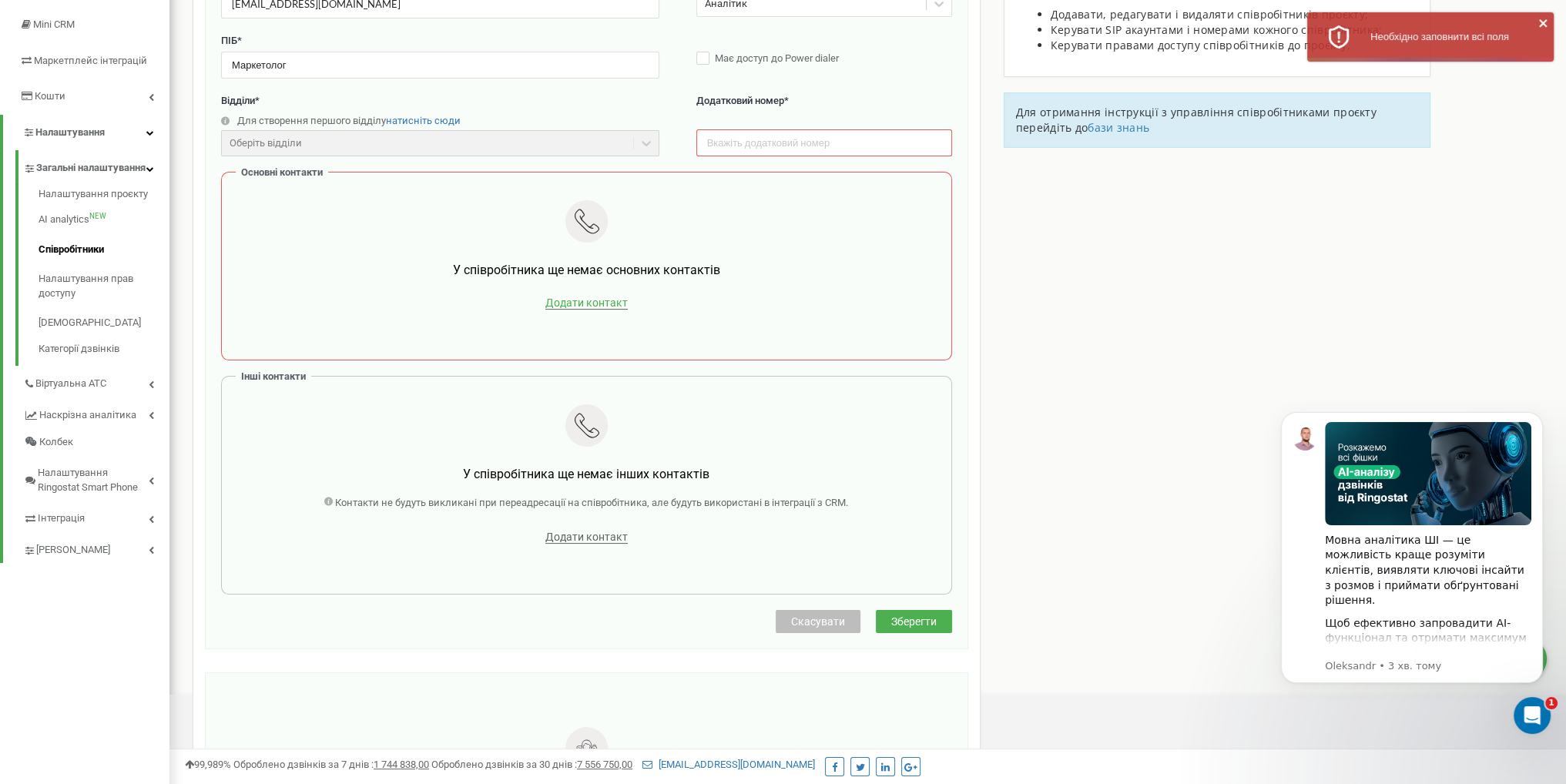
click at [591, 296] on span "Додати контакт" at bounding box center [587, 303] width 83 height 14
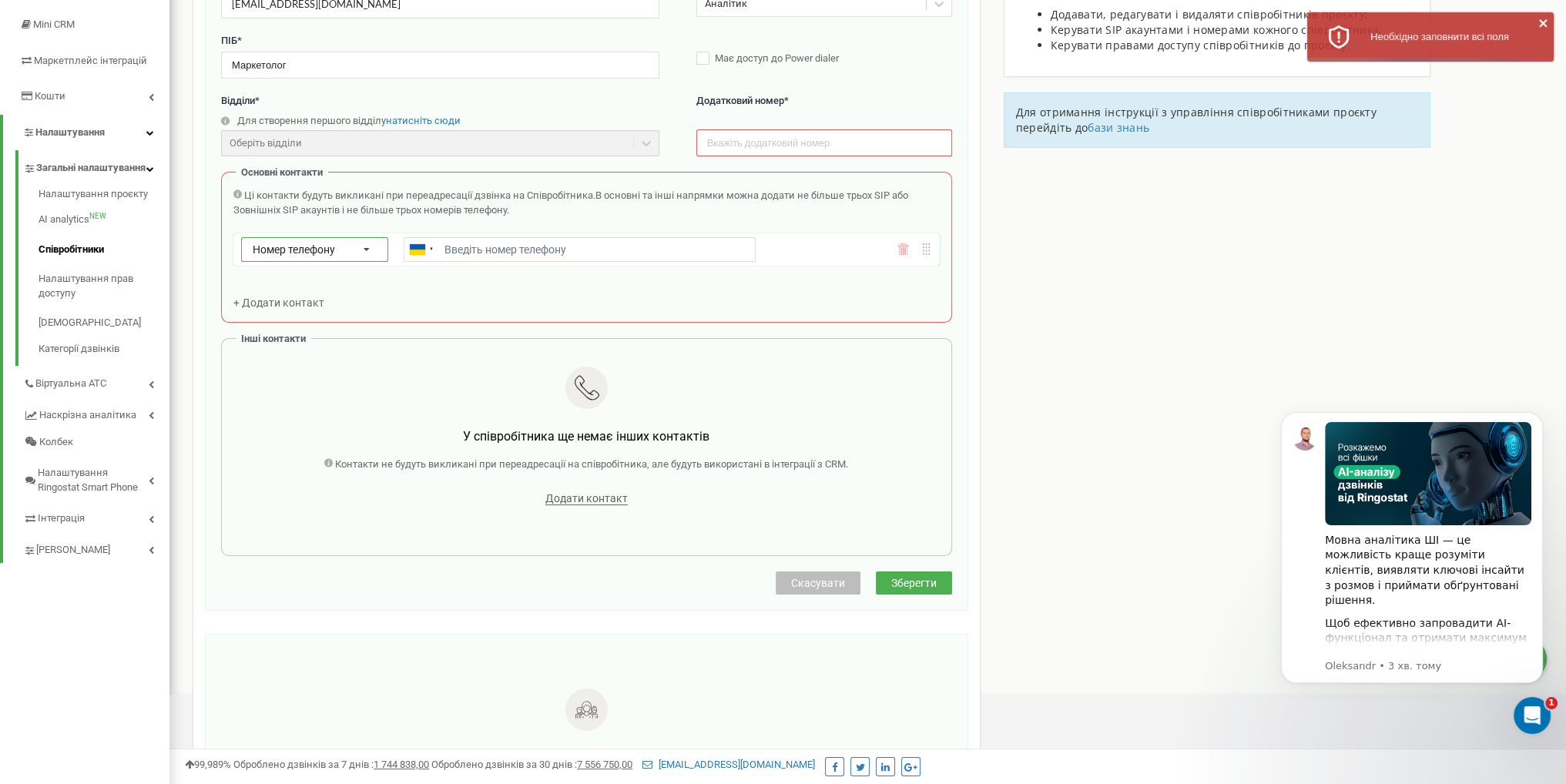
click at [354, 246] on icon at bounding box center [366, 250] width 36 height 24
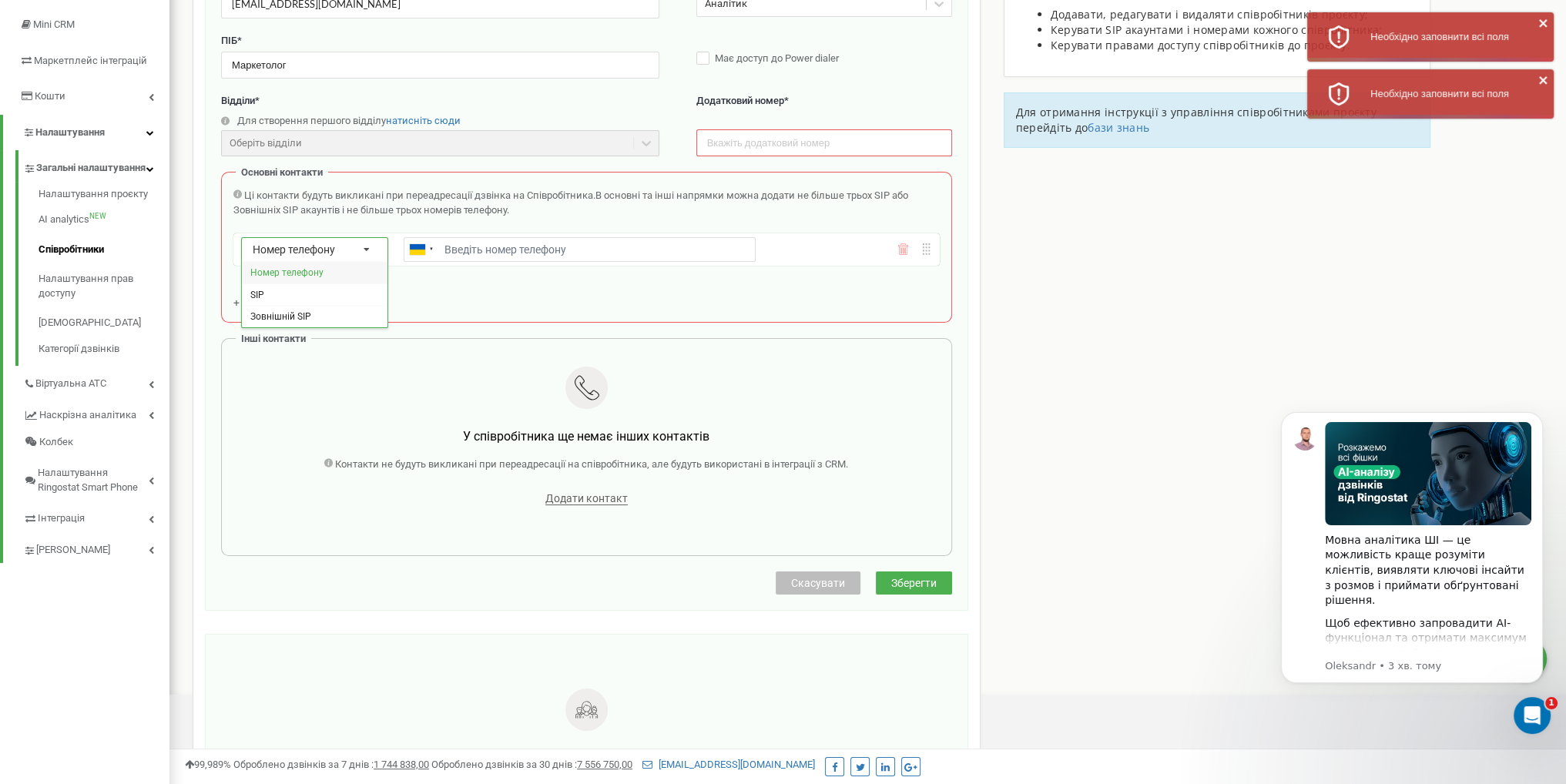
click at [347, 261] on div "Номер телефону" at bounding box center [314, 272] width 145 height 22
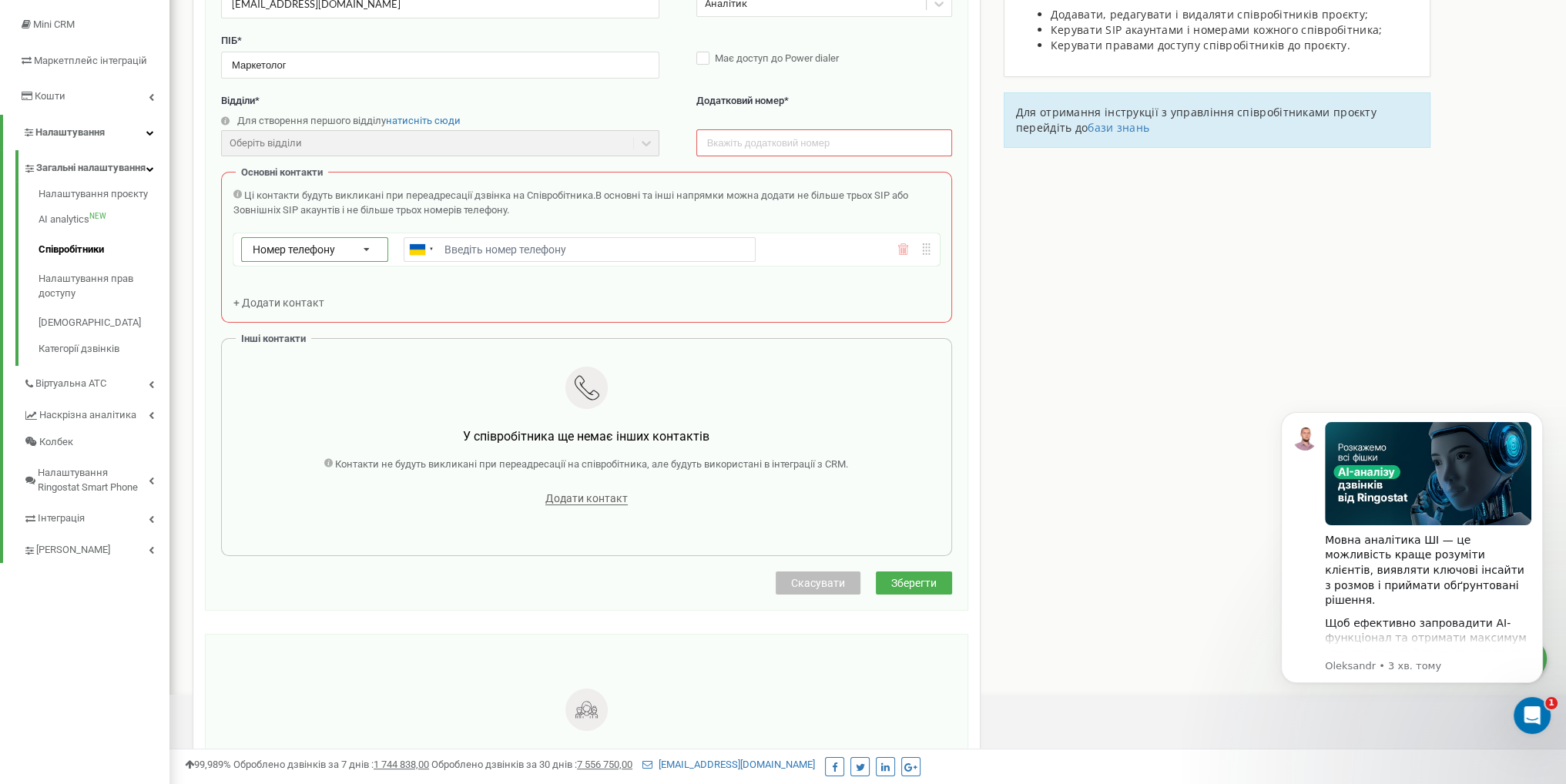
click at [364, 241] on icon at bounding box center [366, 250] width 36 height 24
click at [348, 291] on div "SIP" at bounding box center [314, 294] width 145 height 22
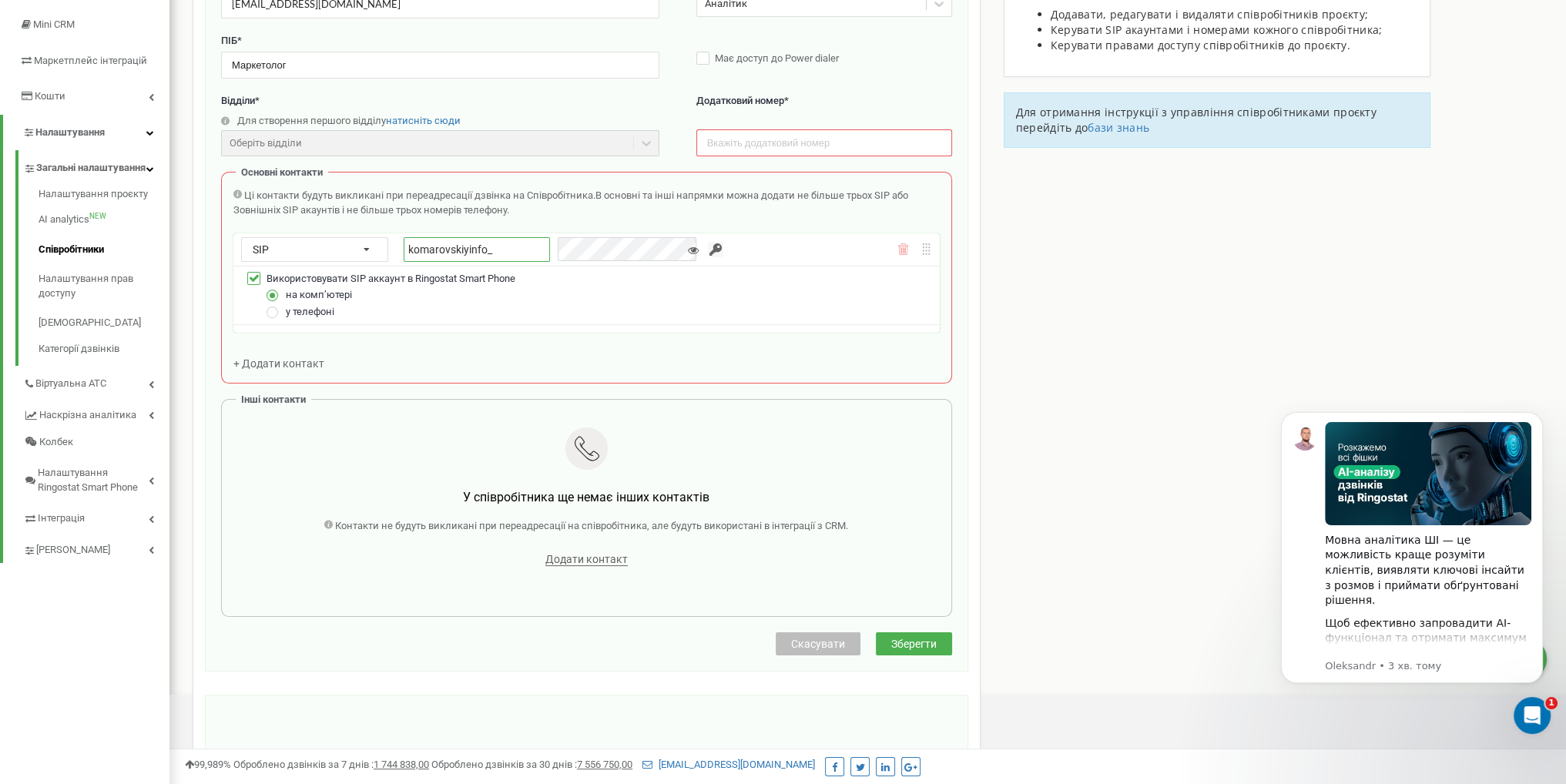
click at [505, 257] on input "komarovskiyinfo_" at bounding box center [476, 249] width 146 height 24
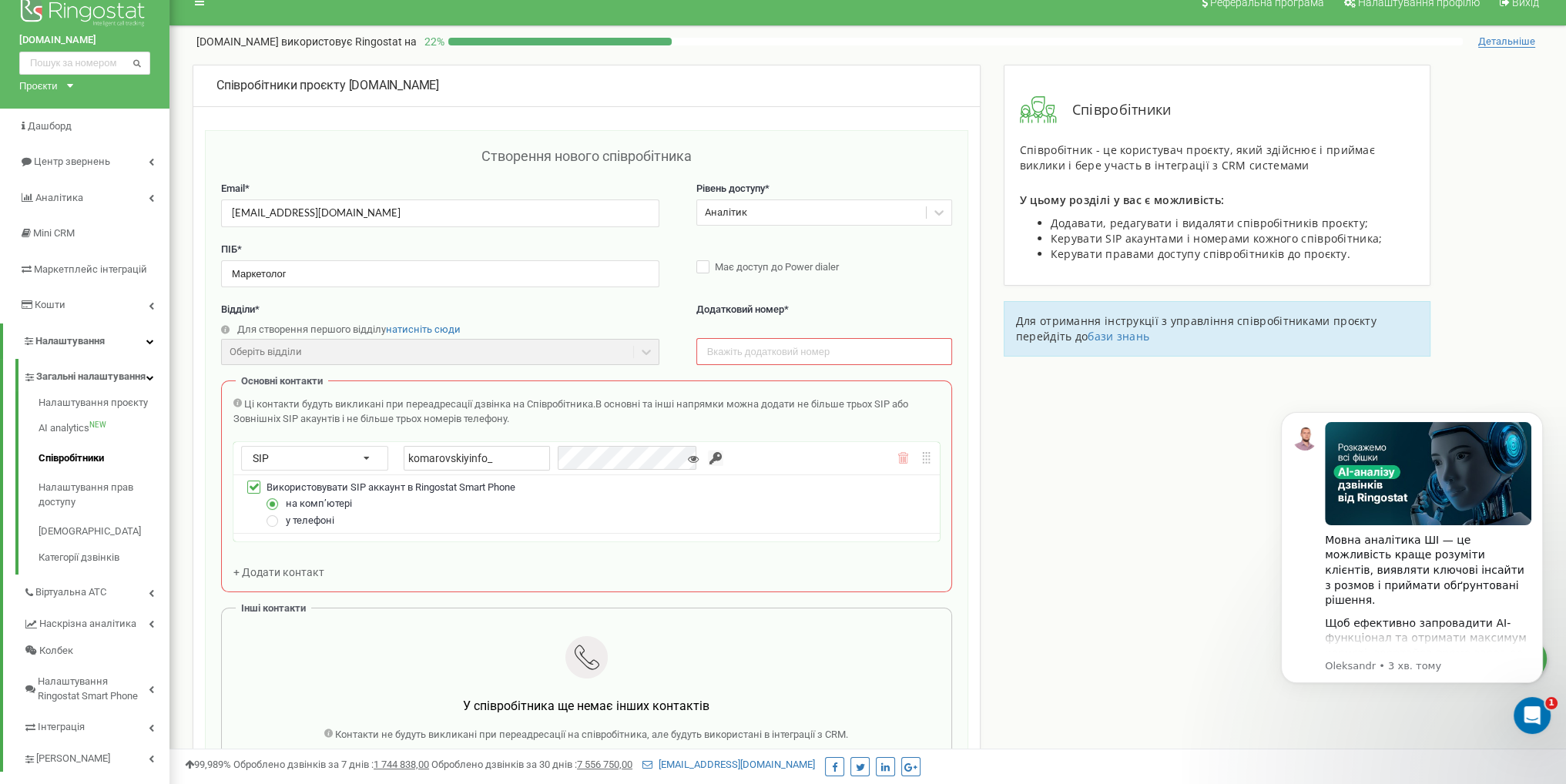
scroll to position [0, 0]
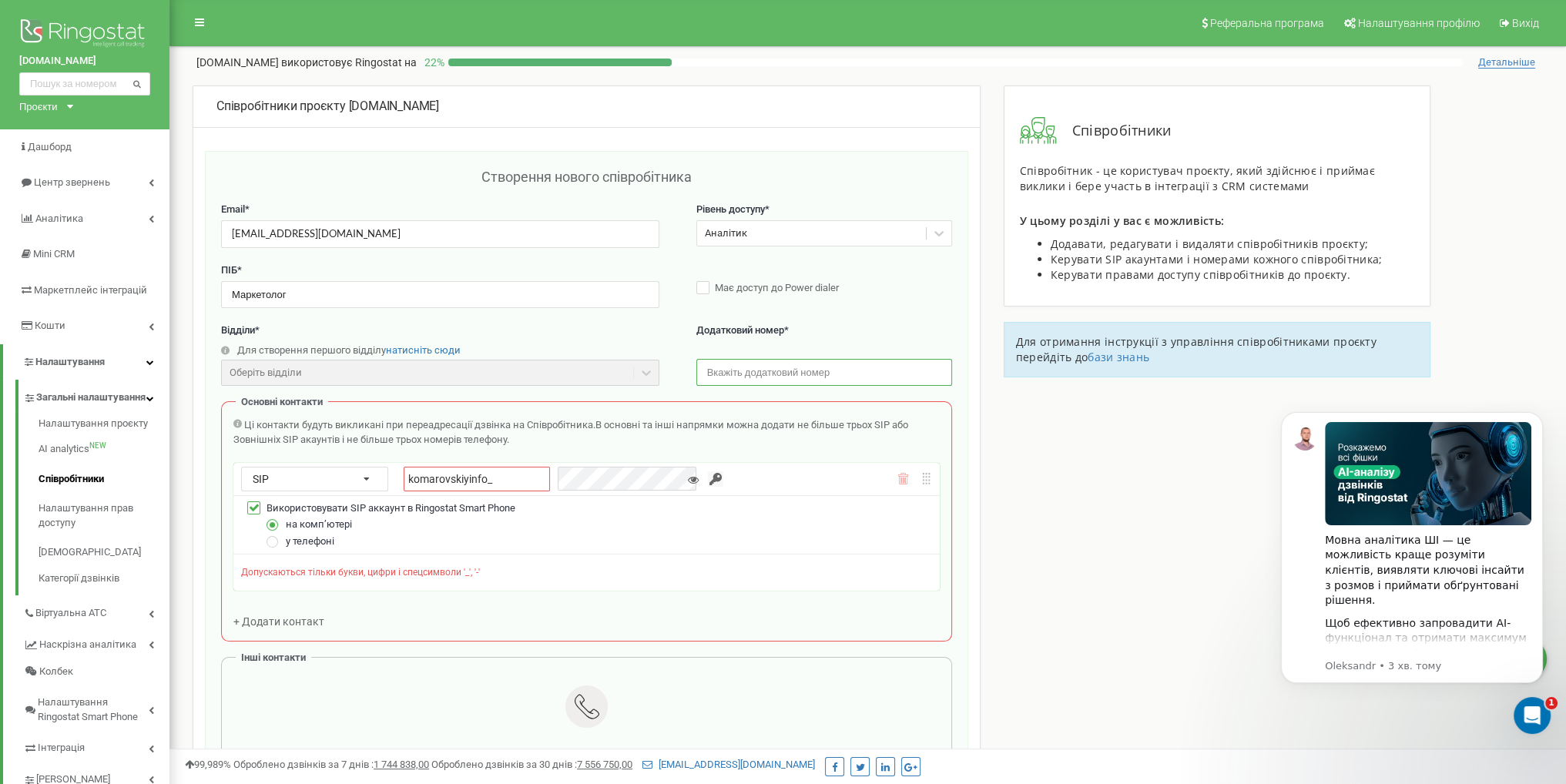
click at [780, 367] on input "text" at bounding box center [824, 372] width 256 height 27
click at [906, 484] on div "SIP Номер телефону SIP Зовнішній SIP komarovskiyinfo_" at bounding box center [586, 479] width 707 height 32
click at [905, 478] on icon at bounding box center [903, 479] width 12 height 12
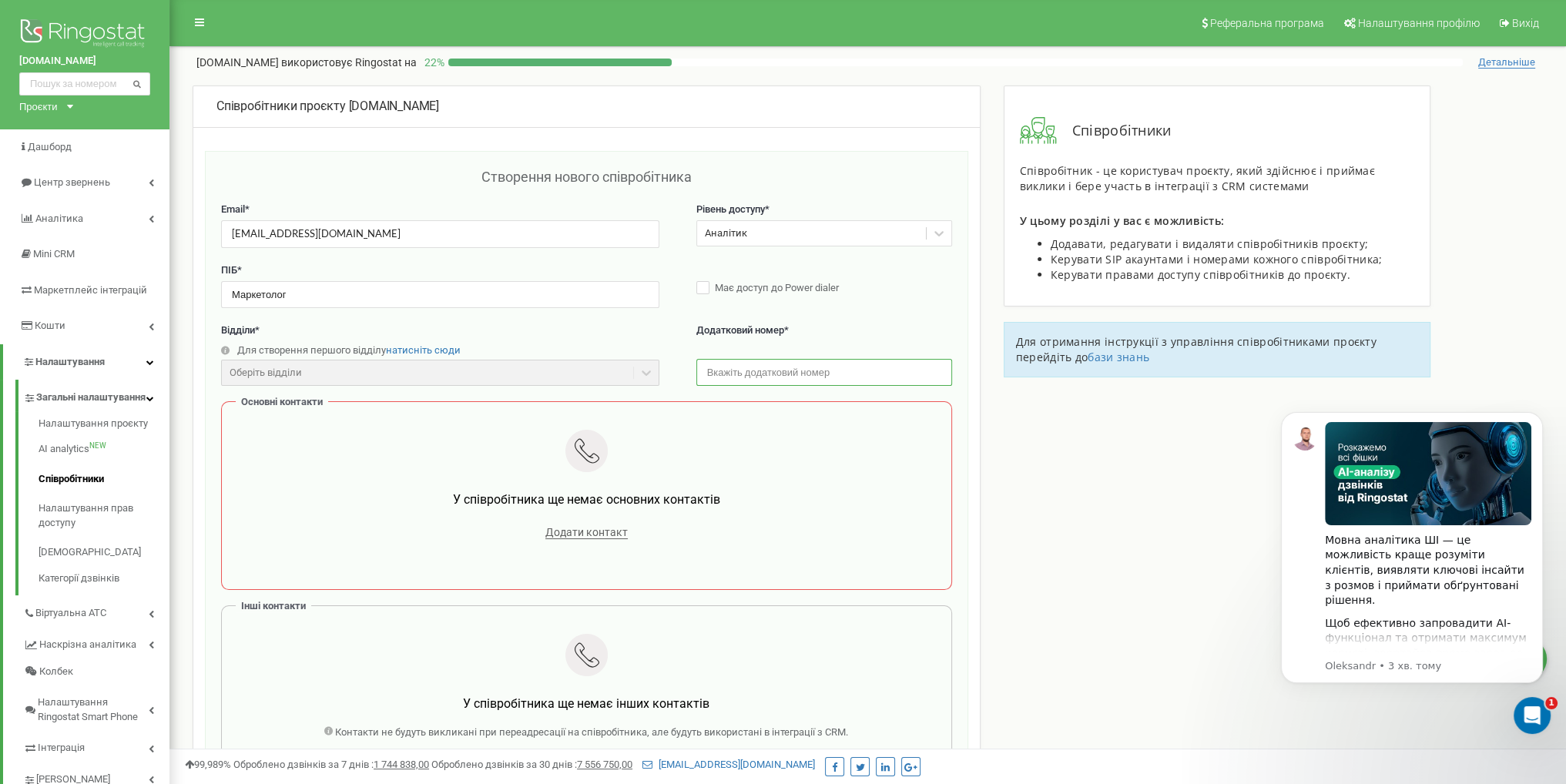
click at [813, 364] on input "text" at bounding box center [824, 372] width 256 height 27
drag, startPoint x: 699, startPoint y: 370, endPoint x: 610, endPoint y: 377, distance: 89.3
click at [613, 377] on div "Відділи * Для створення першого відділу натисніть сюди Оберіть відділи Відділи …" at bounding box center [587, 362] width 731 height 78
type input "999"
click at [583, 516] on div "У співробітника ще немає основних контактів" at bounding box center [586, 506] width 683 height 30
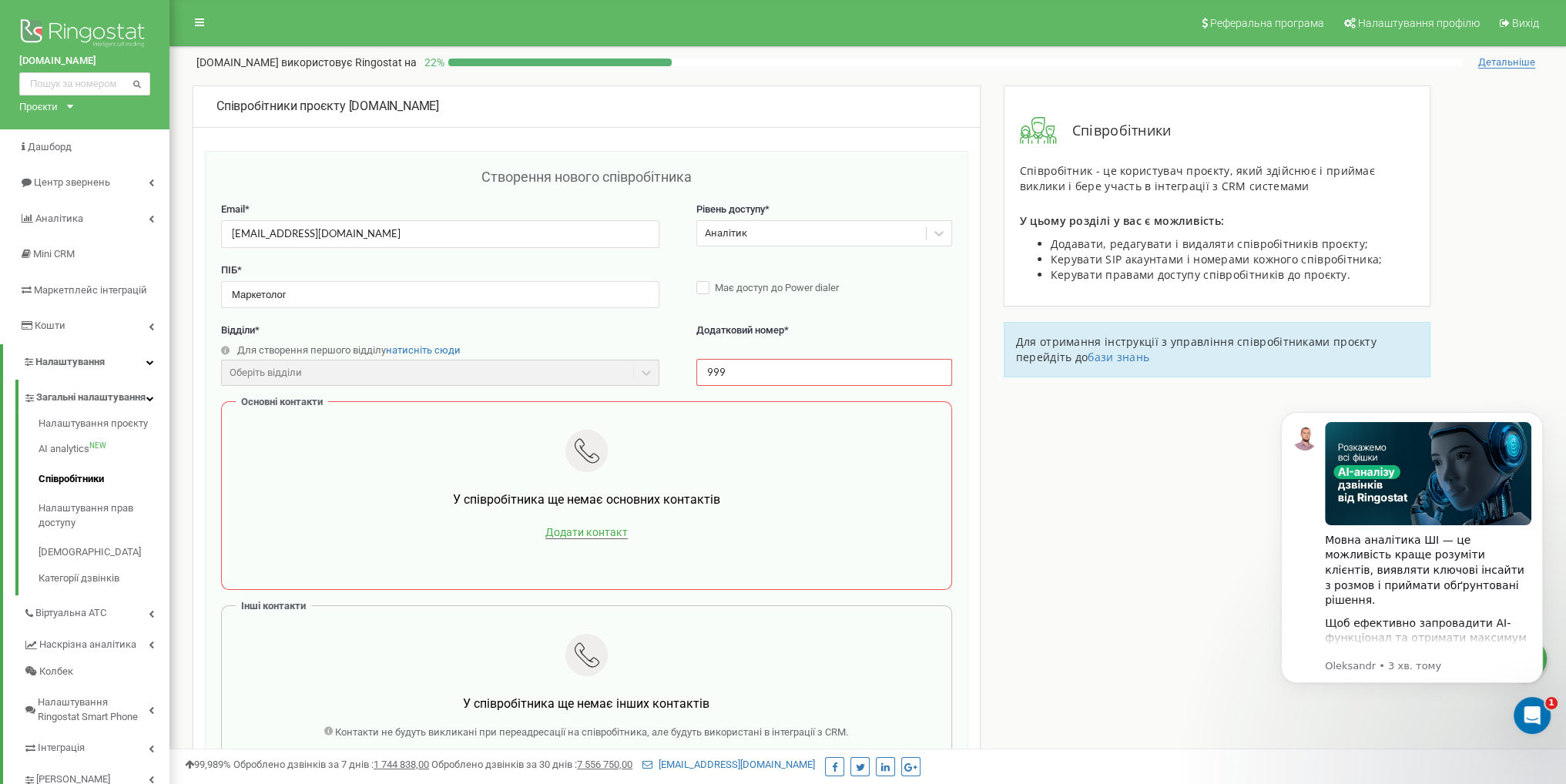
click at [596, 535] on span "Додати контакт" at bounding box center [587, 533] width 83 height 14
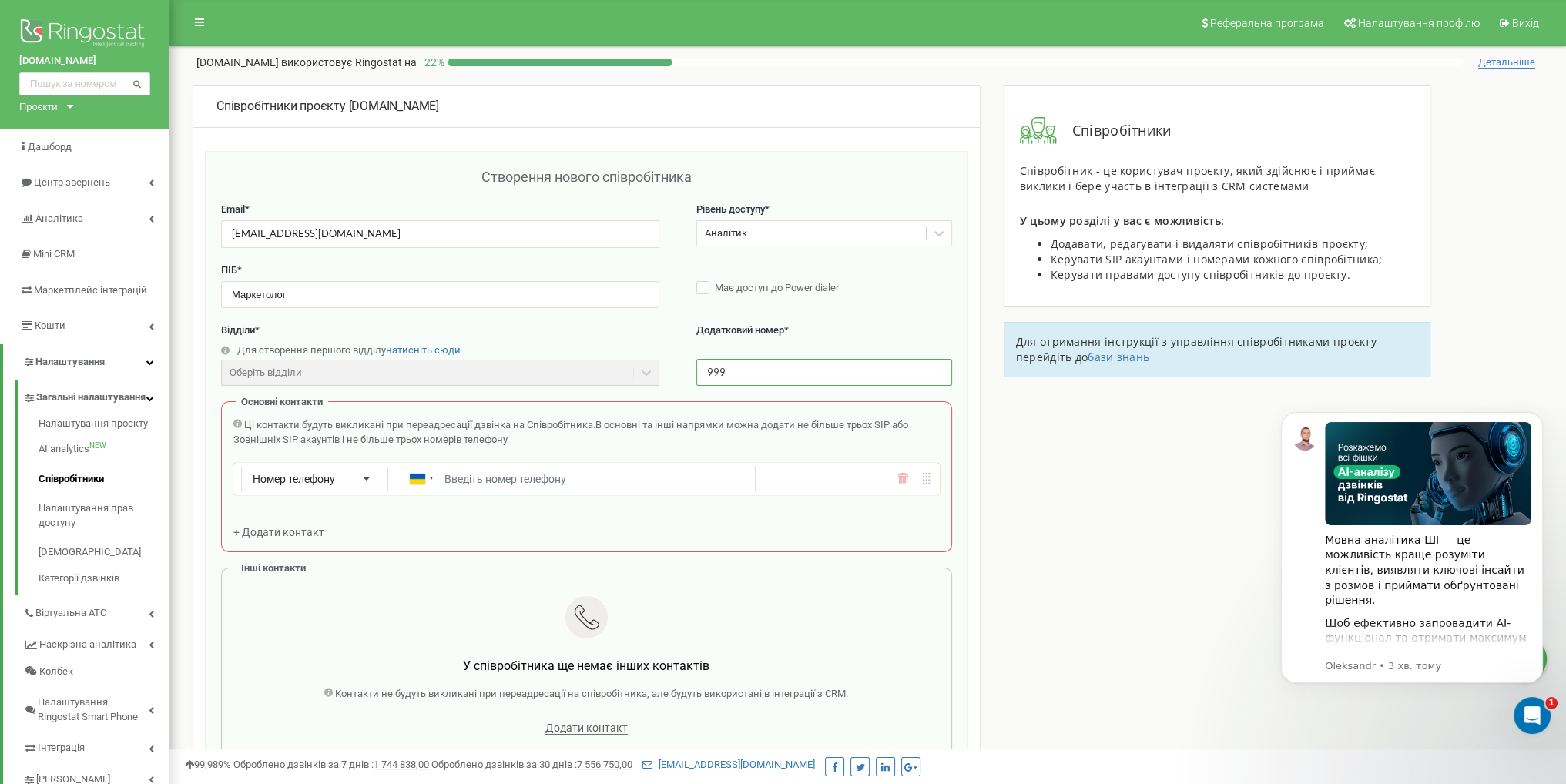
click at [795, 383] on input "999" at bounding box center [824, 372] width 256 height 27
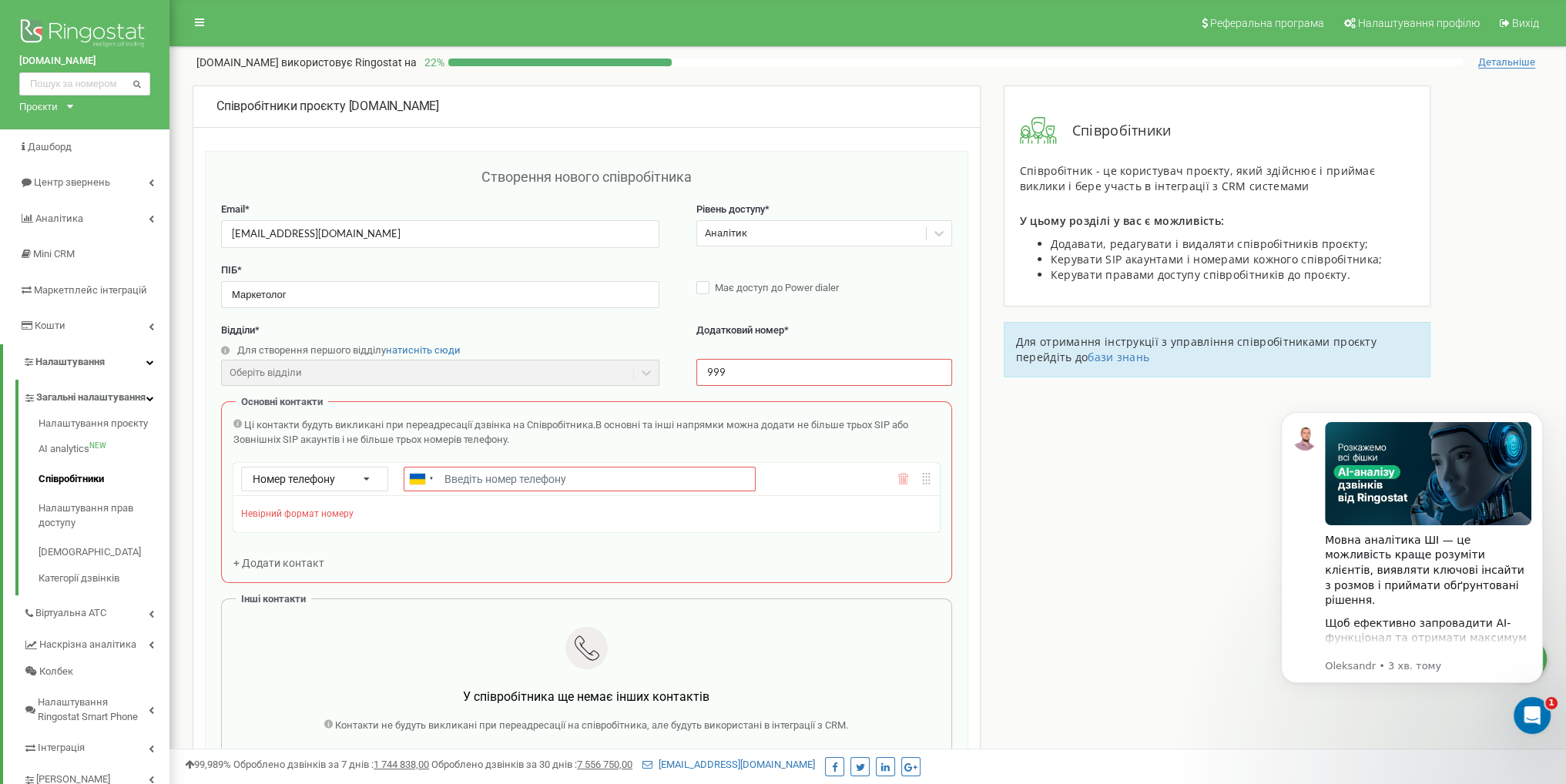
click at [566, 396] on div "Відділи * Для створення першого відділу натисніть сюди Оберіть відділи Відділи …" at bounding box center [587, 362] width 731 height 78
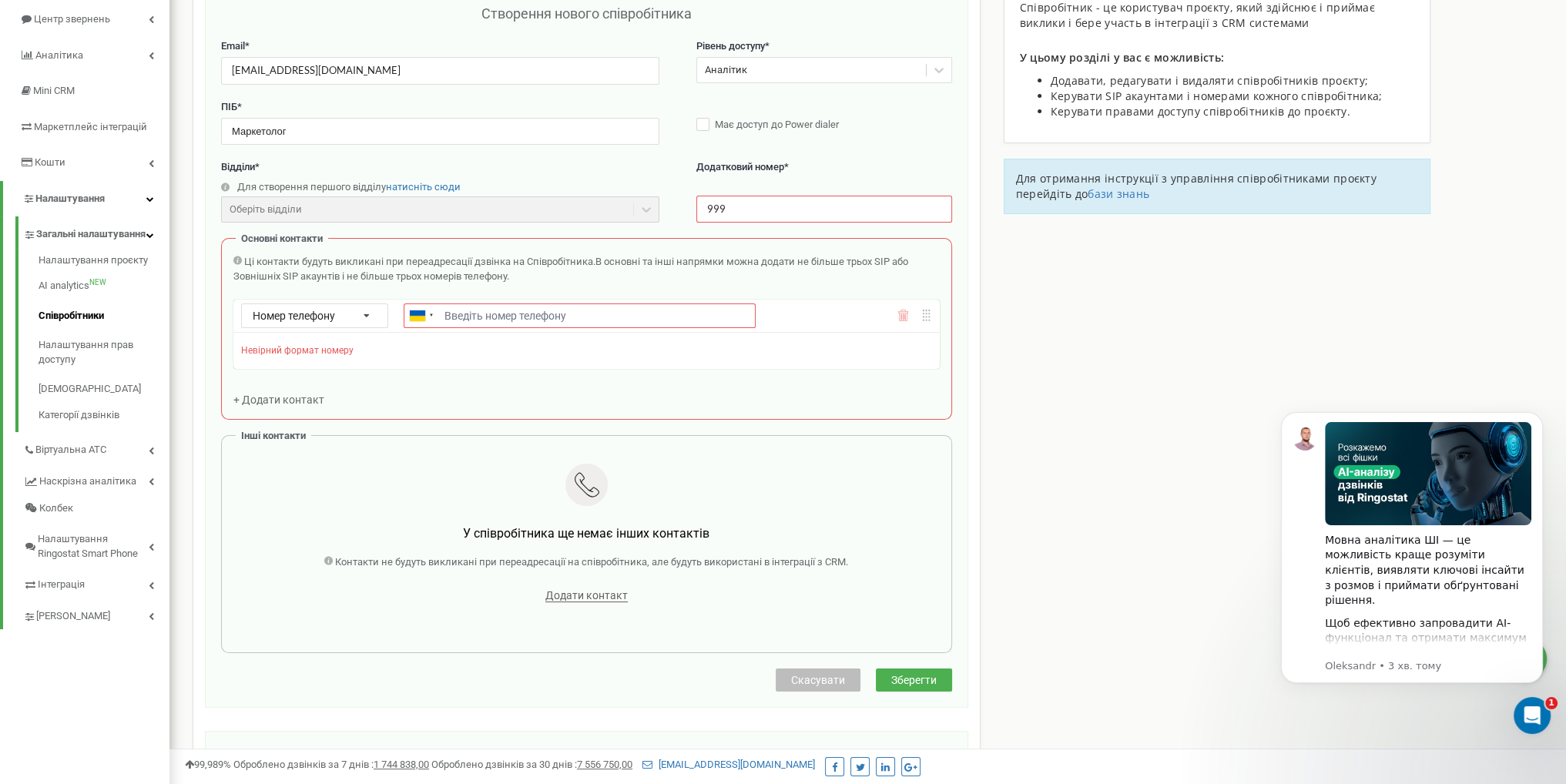
scroll to position [231, 0]
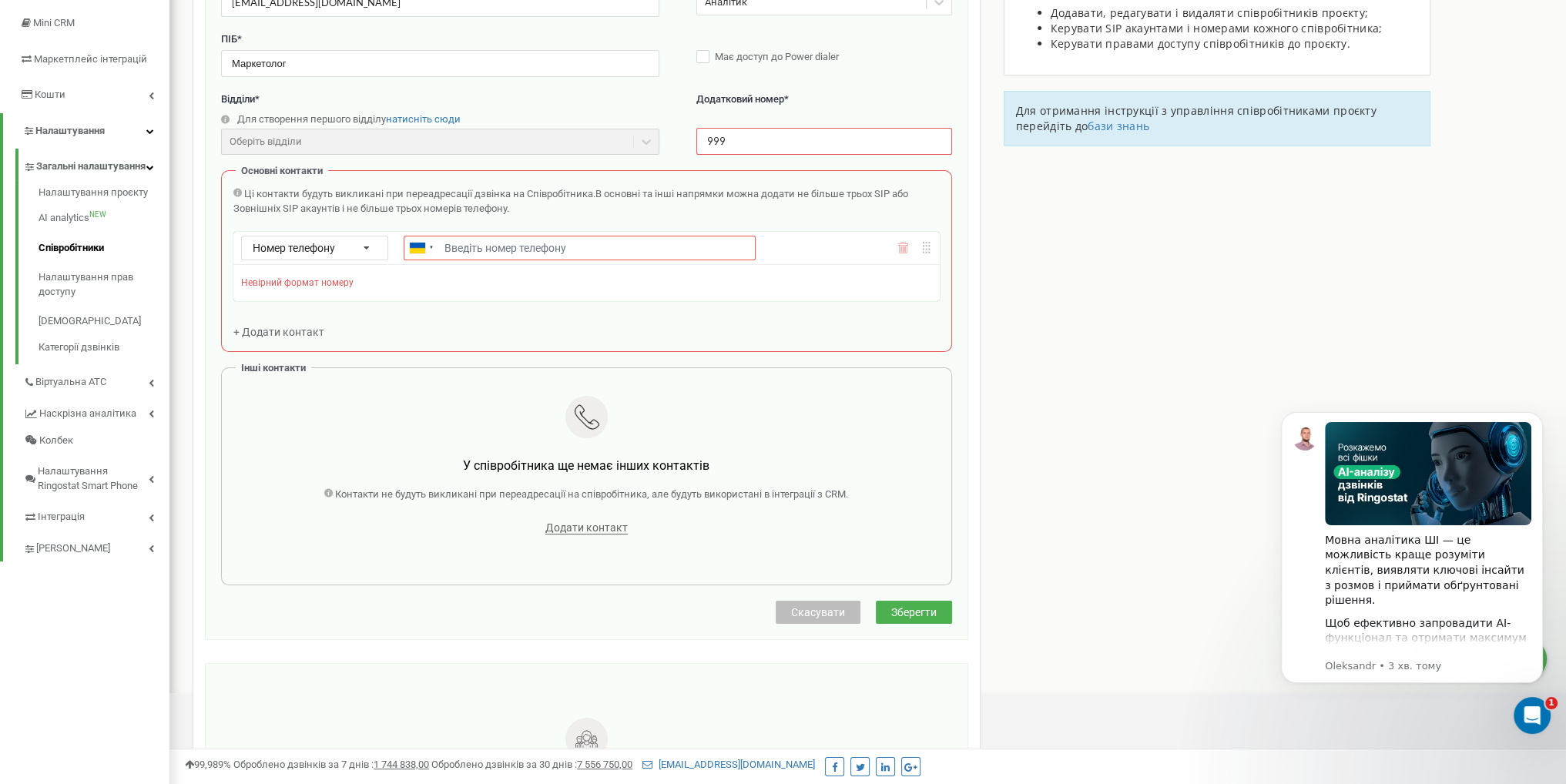
click at [908, 241] on div at bounding box center [914, 247] width 35 height 12
click at [899, 245] on icon at bounding box center [903, 247] width 12 height 12
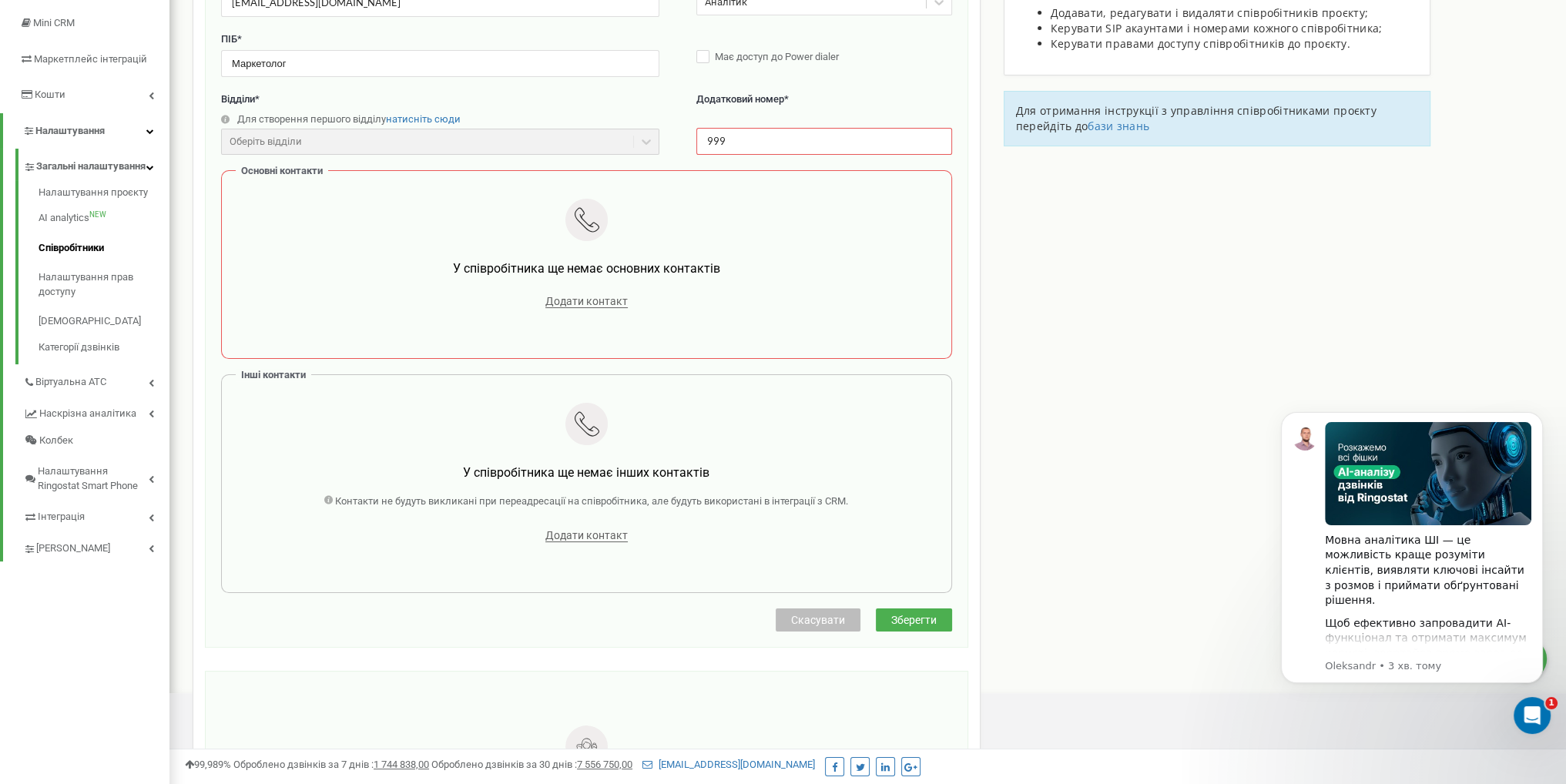
click at [898, 608] on button "Зберегти" at bounding box center [913, 619] width 76 height 23
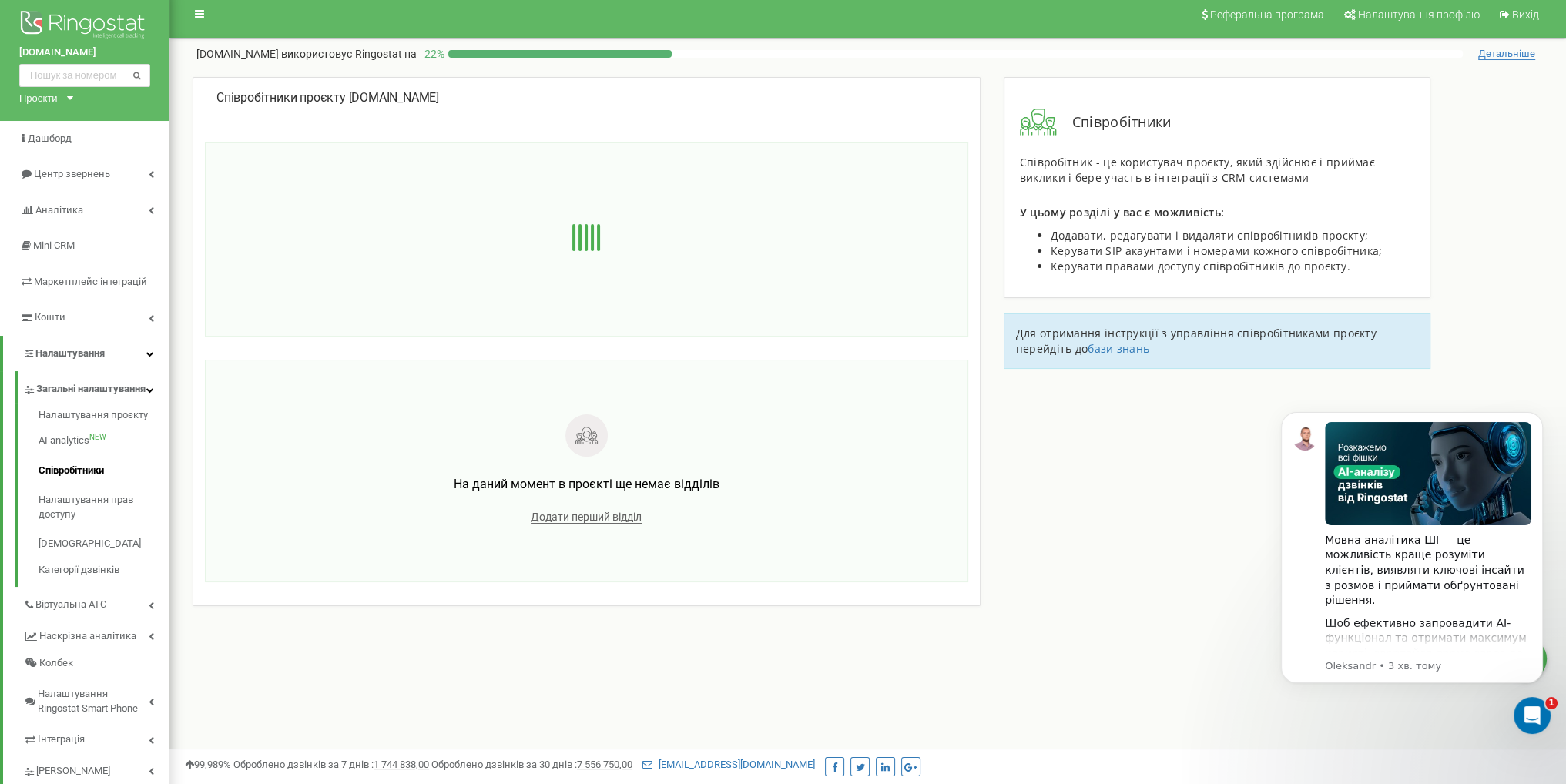
scroll to position [0, 0]
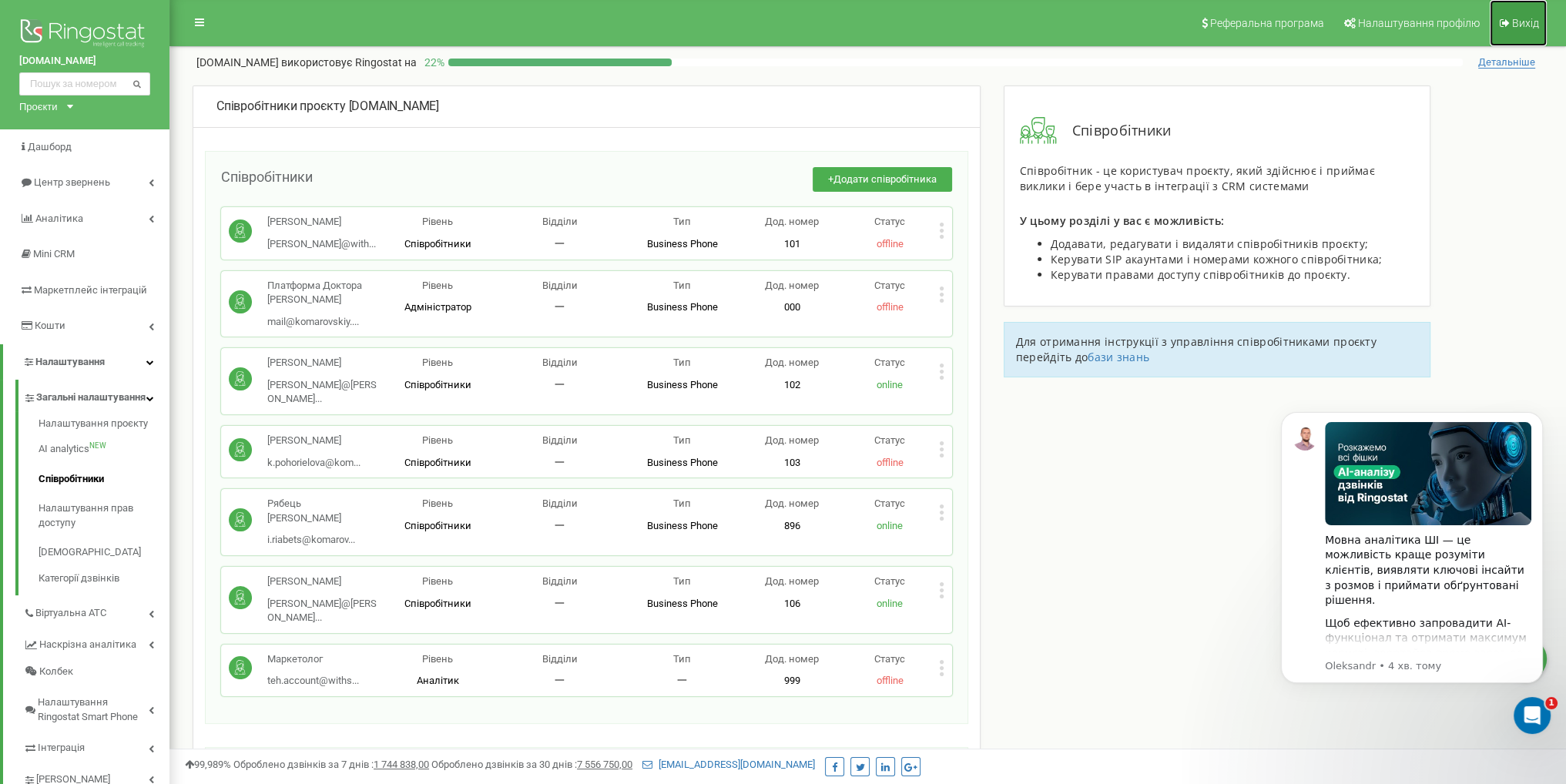
click at [1520, 15] on link "Вихід" at bounding box center [1518, 23] width 57 height 46
